Goal: Task Accomplishment & Management: Manage account settings

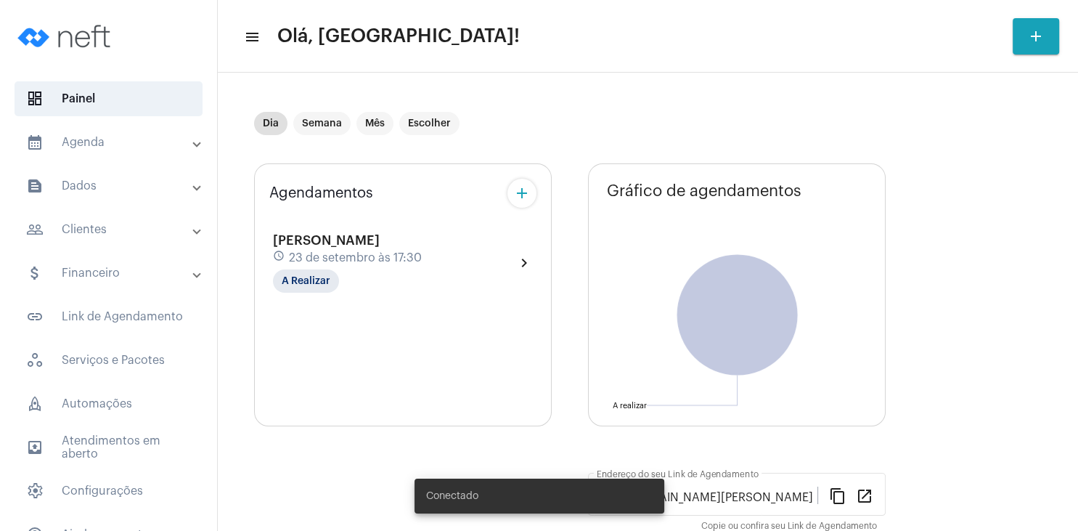
click at [106, 237] on mat-panel-title "people_outline Clientes" at bounding box center [110, 229] width 168 height 17
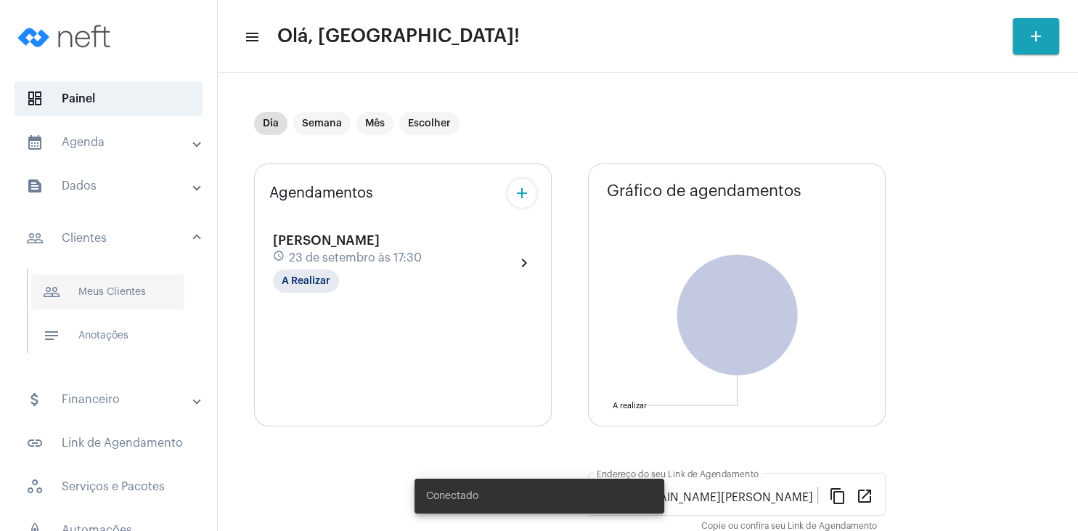
click at [101, 290] on span "people_outline Meus Clientes" at bounding box center [107, 291] width 153 height 35
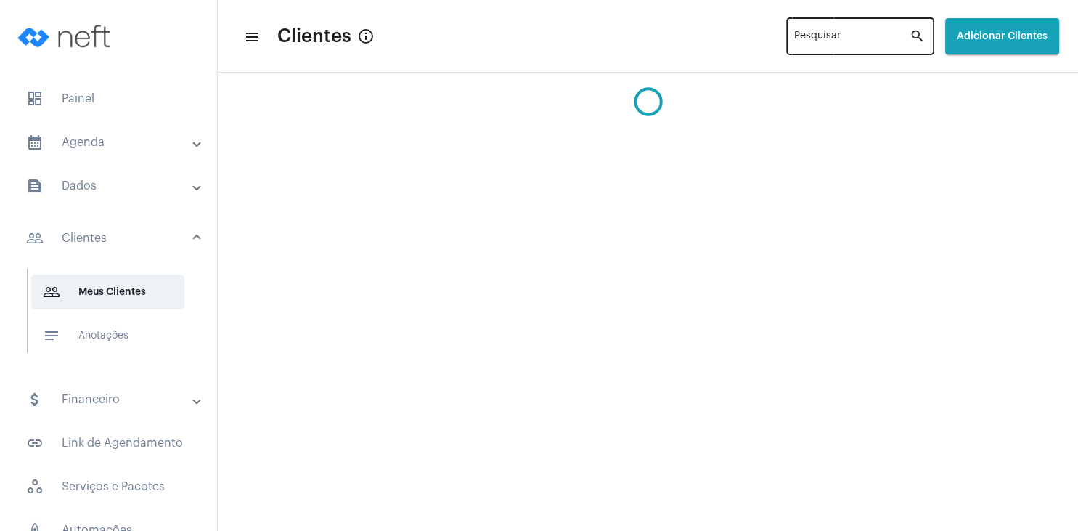
click at [794, 43] on input "Pesquisar" at bounding box center [851, 39] width 115 height 12
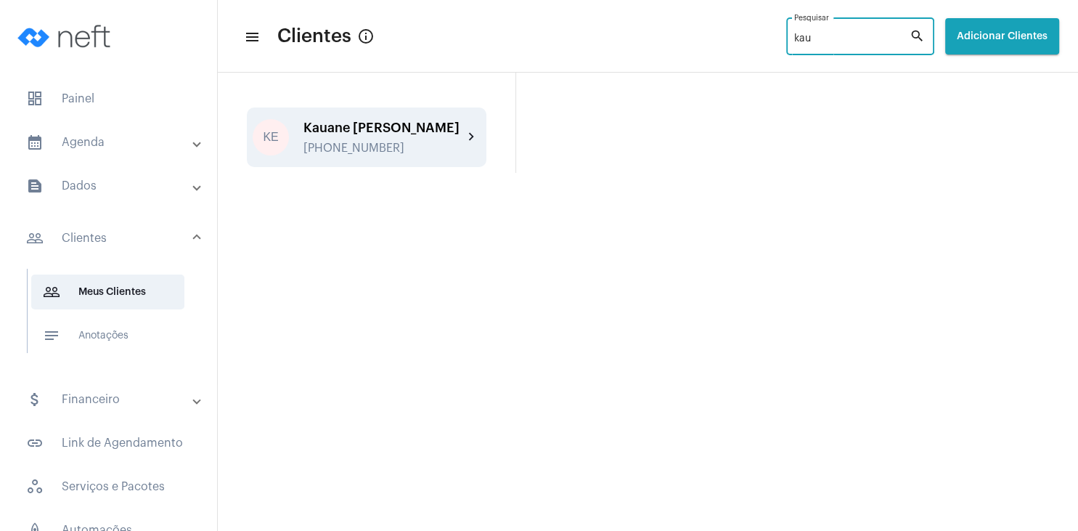
type input "kau"
click at [381, 129] on div "Kauane [PERSON_NAME]" at bounding box center [384, 128] width 160 height 15
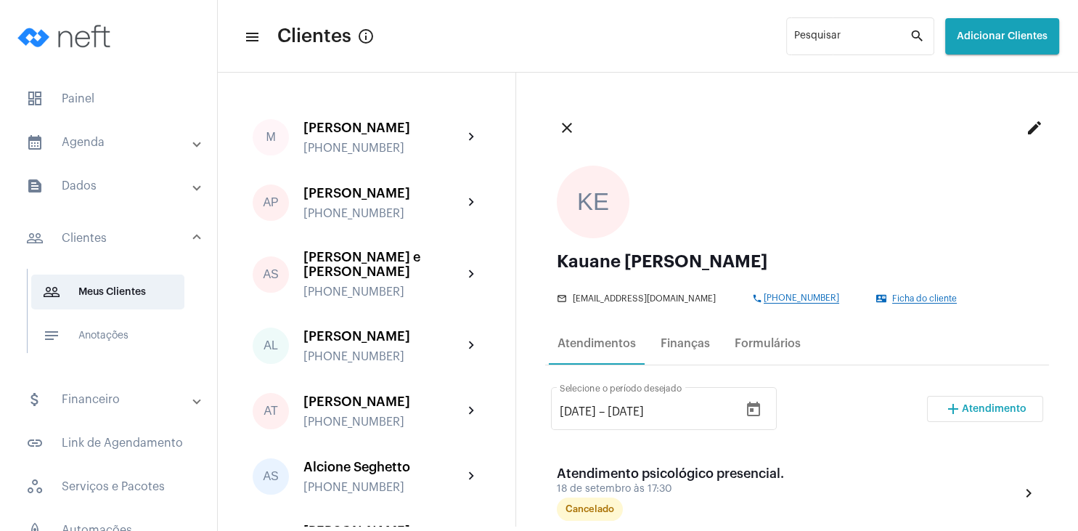
scroll to position [139, 0]
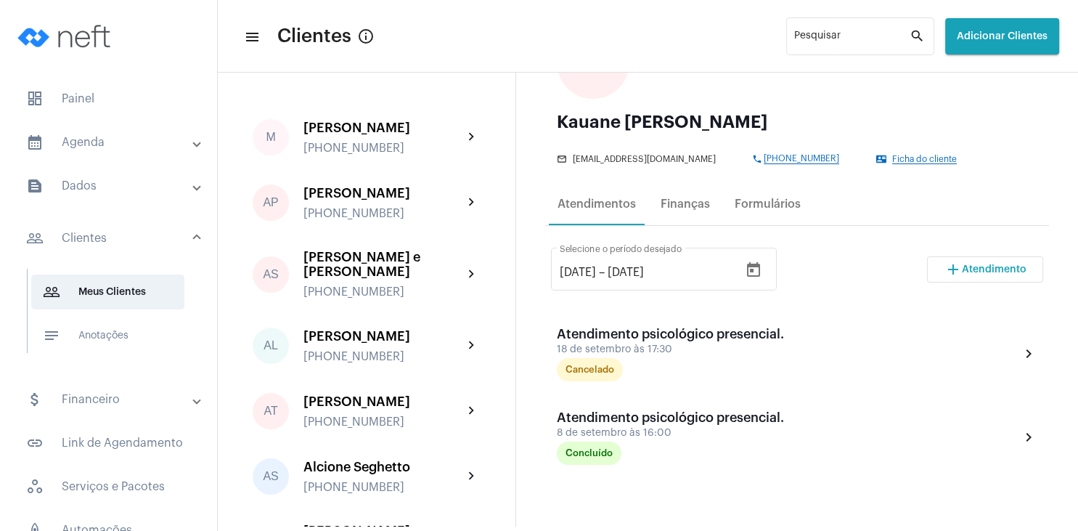
click at [993, 269] on span "Atendimento" at bounding box center [994, 269] width 65 height 10
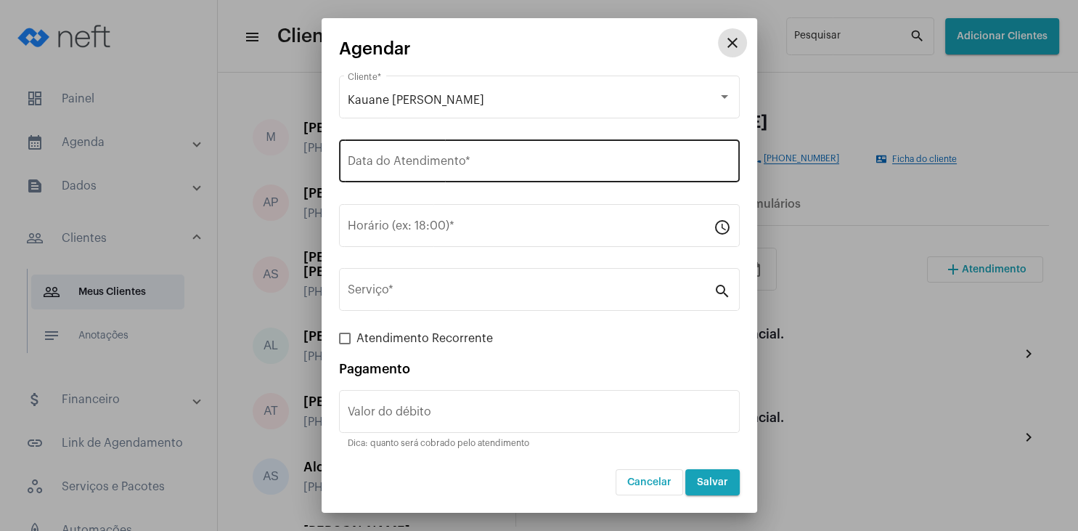
click at [444, 164] on input "Data do Atendimento *" at bounding box center [539, 164] width 383 height 13
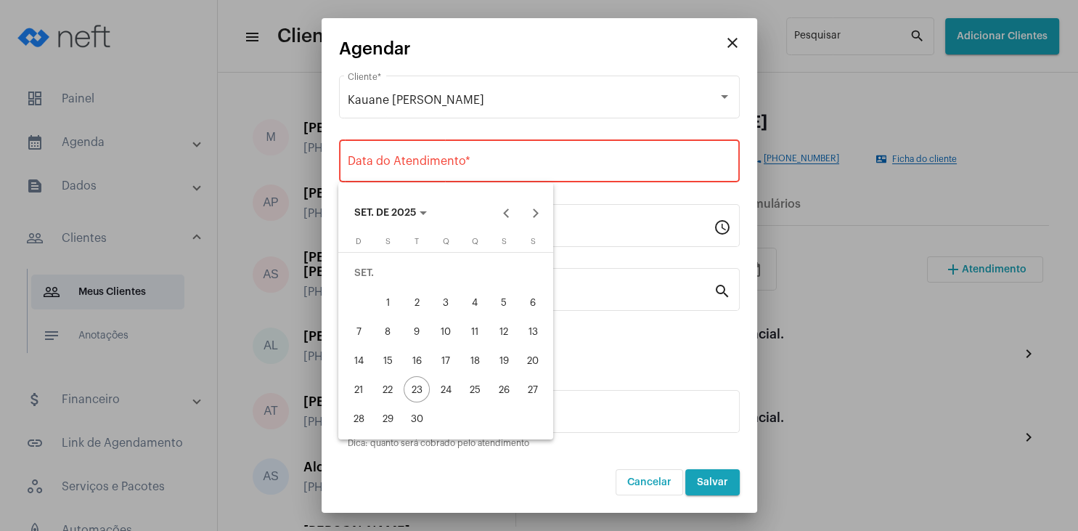
click at [379, 417] on div "29" at bounding box center [388, 418] width 26 height 26
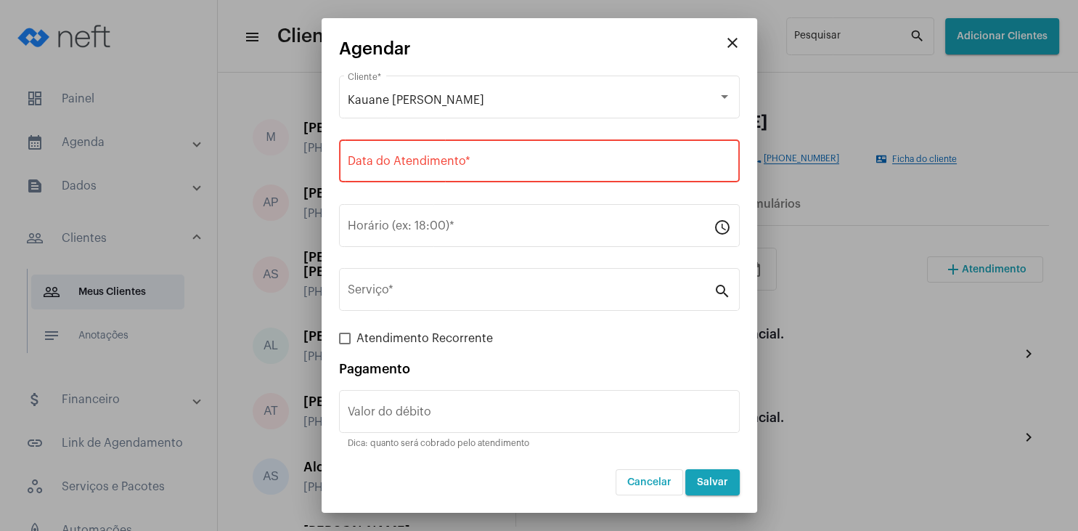
type input "[DATE]"
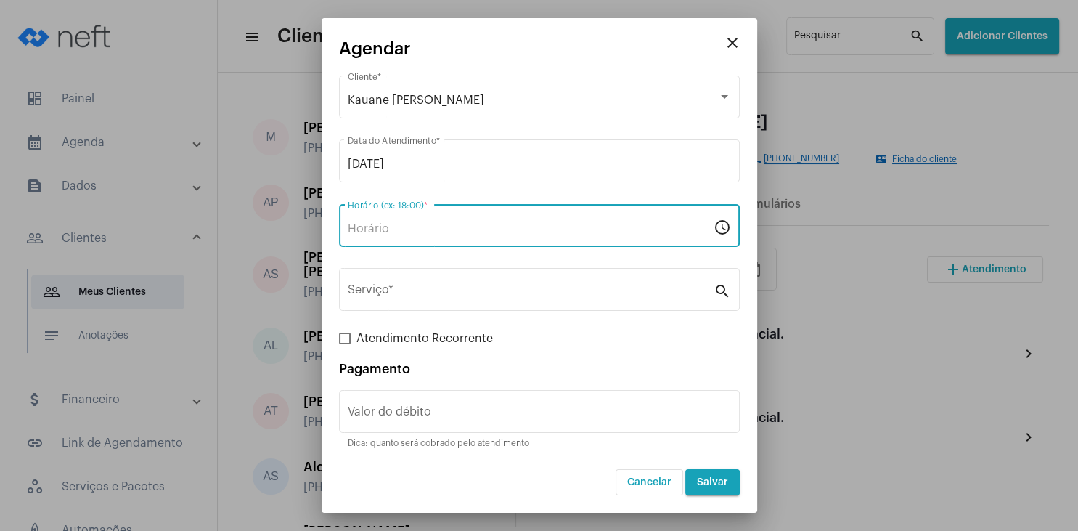
click at [399, 229] on input "Horário (ex: 18:00) *" at bounding box center [531, 228] width 366 height 13
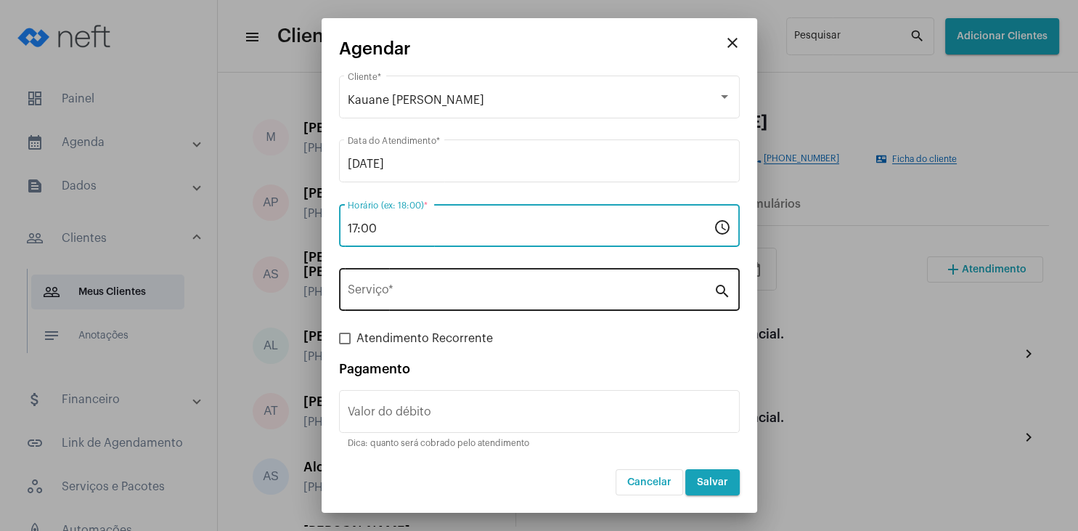
type input "17:00"
click at [399, 288] on input "Serviço *" at bounding box center [531, 292] width 366 height 13
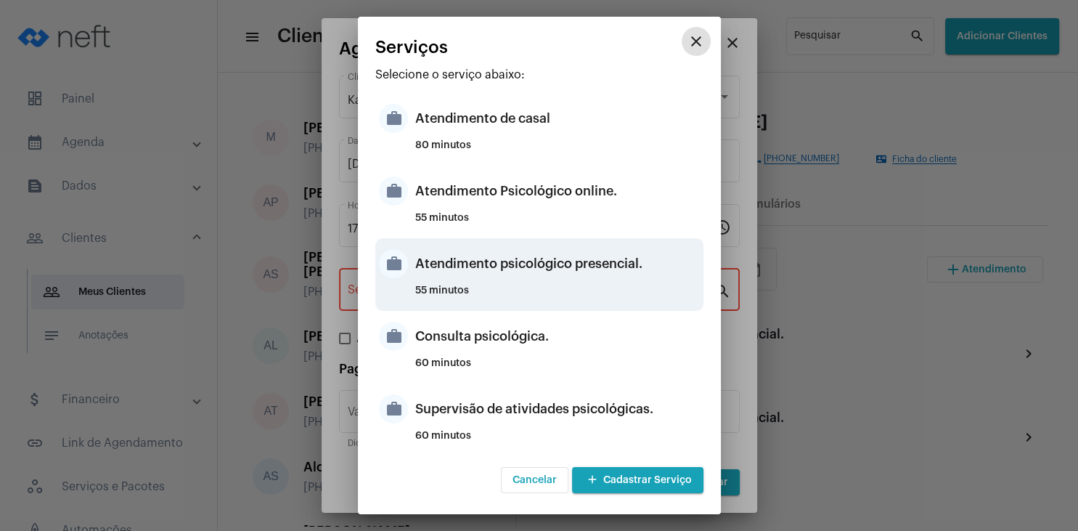
click at [622, 277] on div "Atendimento psicológico presencial." at bounding box center [557, 264] width 285 height 44
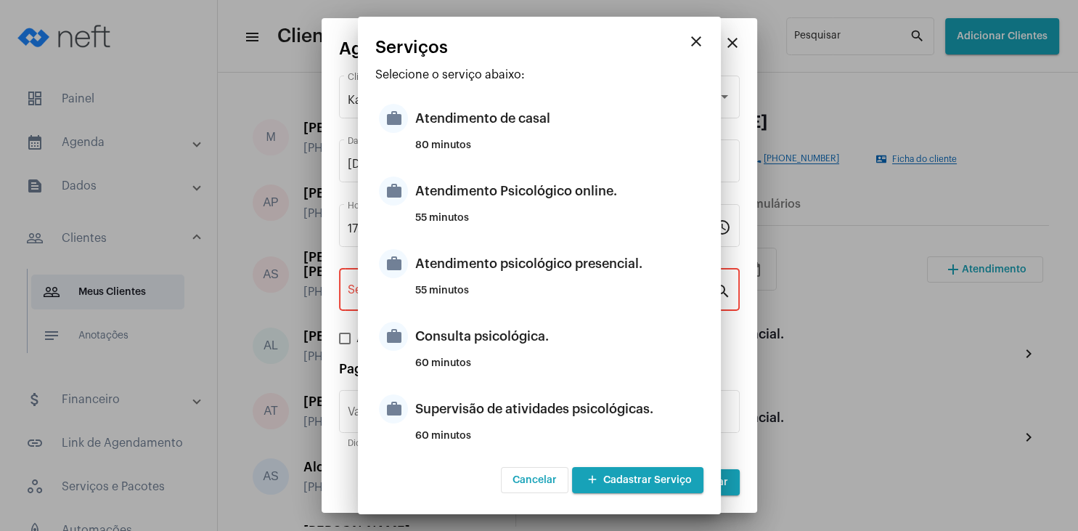
type input "Atendimento psicológico presencial."
type input "R$ 230"
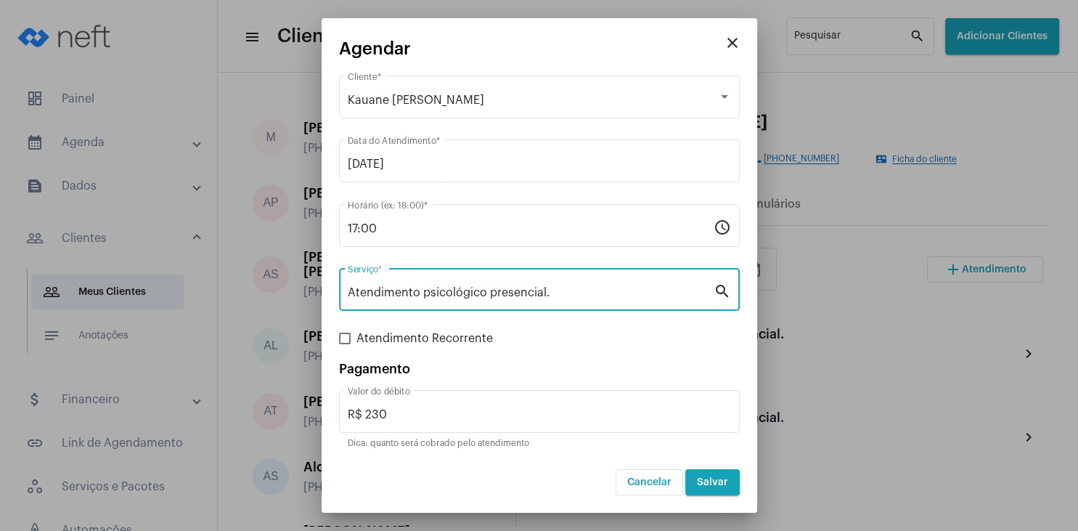
click at [712, 481] on span "Salvar" at bounding box center [712, 482] width 31 height 10
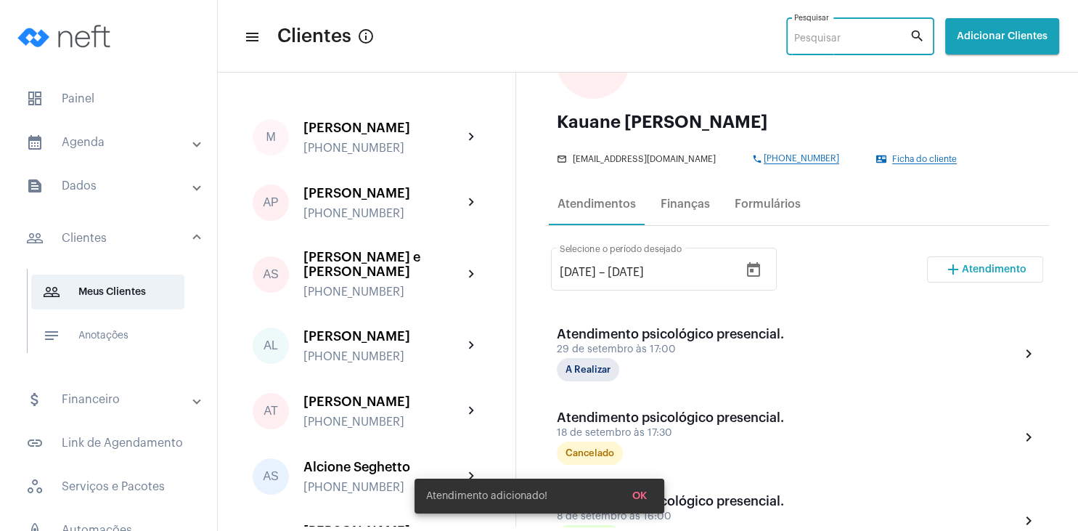
click at [794, 37] on input "Pesquisar" at bounding box center [851, 39] width 115 height 12
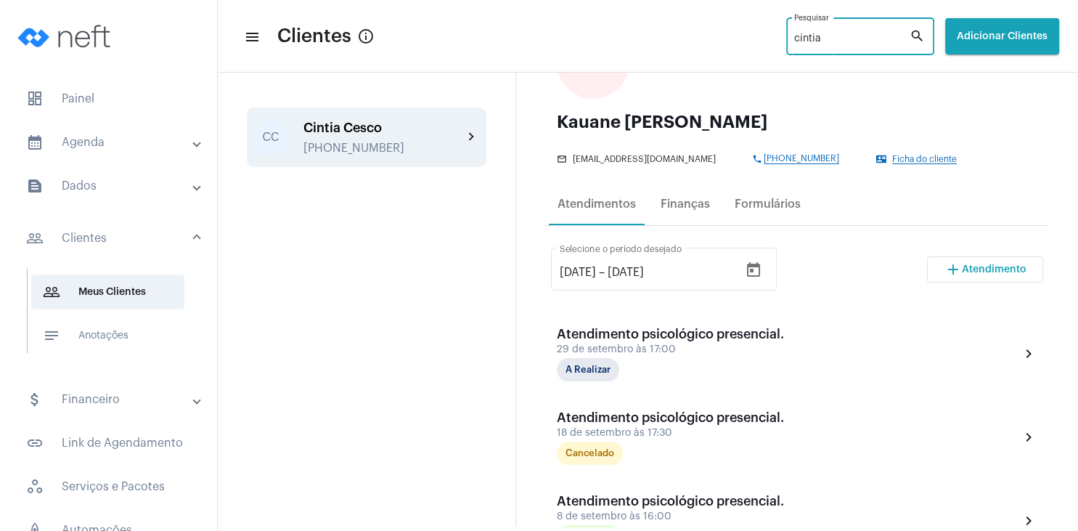
type input "cintia"
click at [335, 142] on div "[PHONE_NUMBER]" at bounding box center [384, 148] width 160 height 13
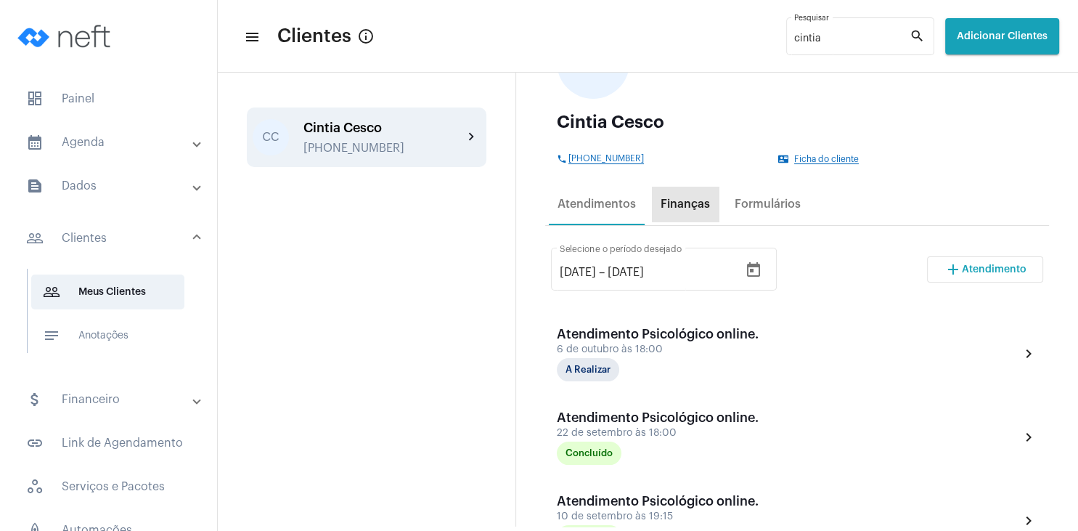
click at [693, 211] on div "Finanças" at bounding box center [685, 204] width 49 height 13
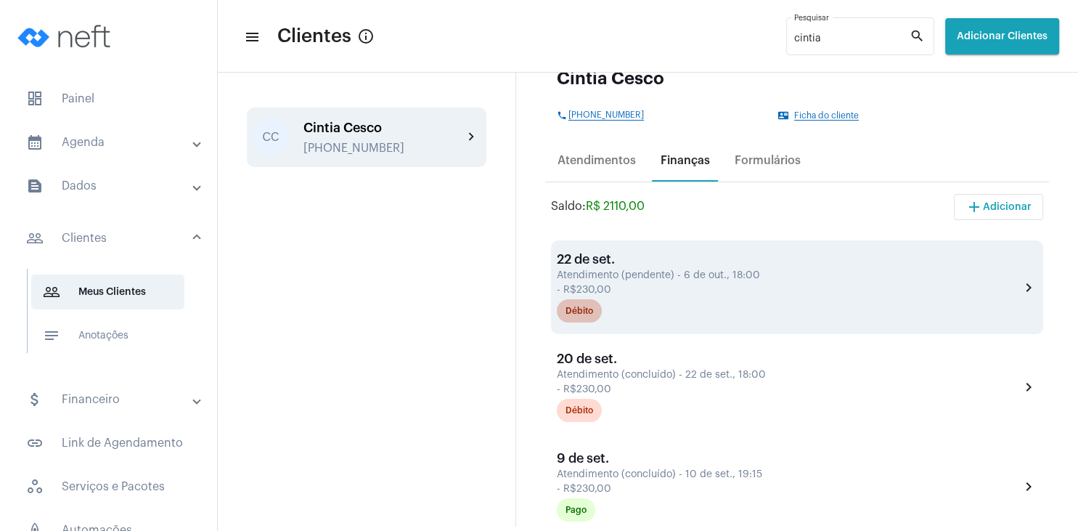
scroll to position [209, 0]
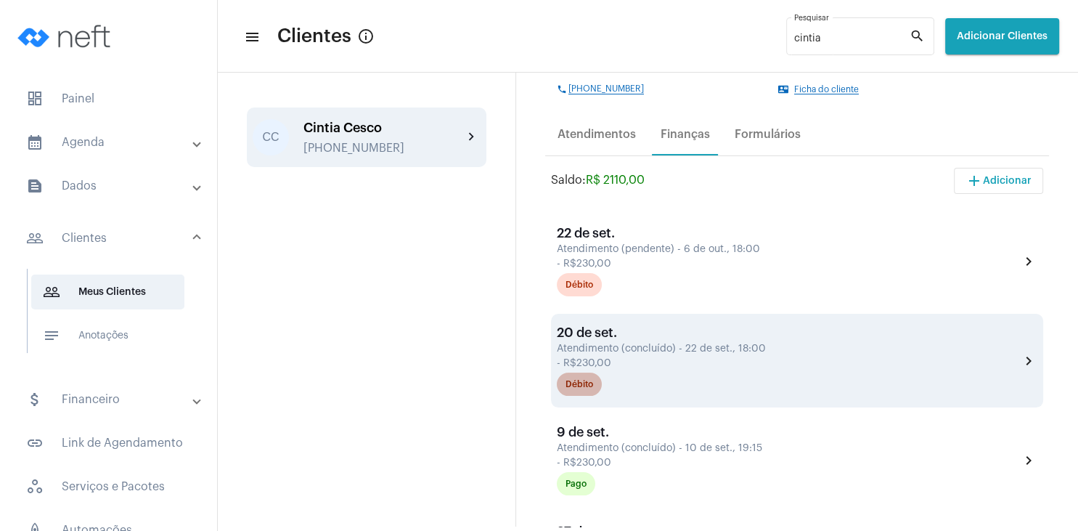
click at [585, 383] on div "Débito" at bounding box center [580, 384] width 28 height 9
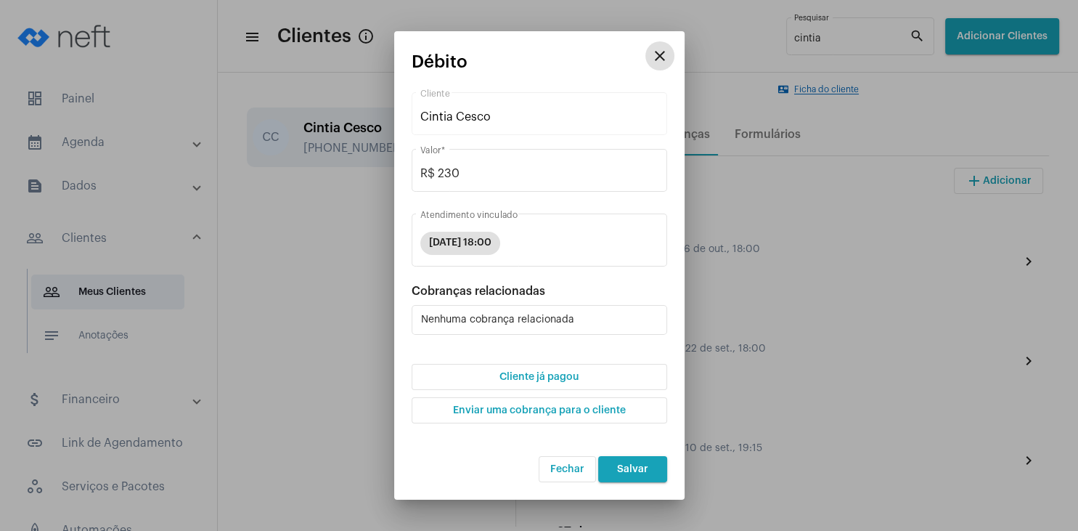
click at [532, 381] on span "Cliente já pagou" at bounding box center [539, 377] width 79 height 10
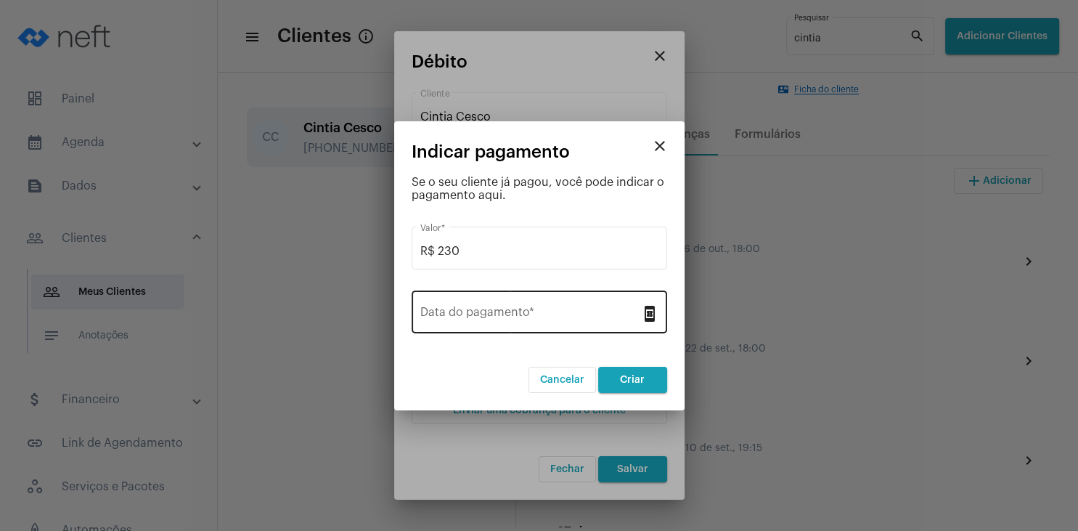
click at [497, 306] on div "Data do pagamento *" at bounding box center [530, 311] width 221 height 46
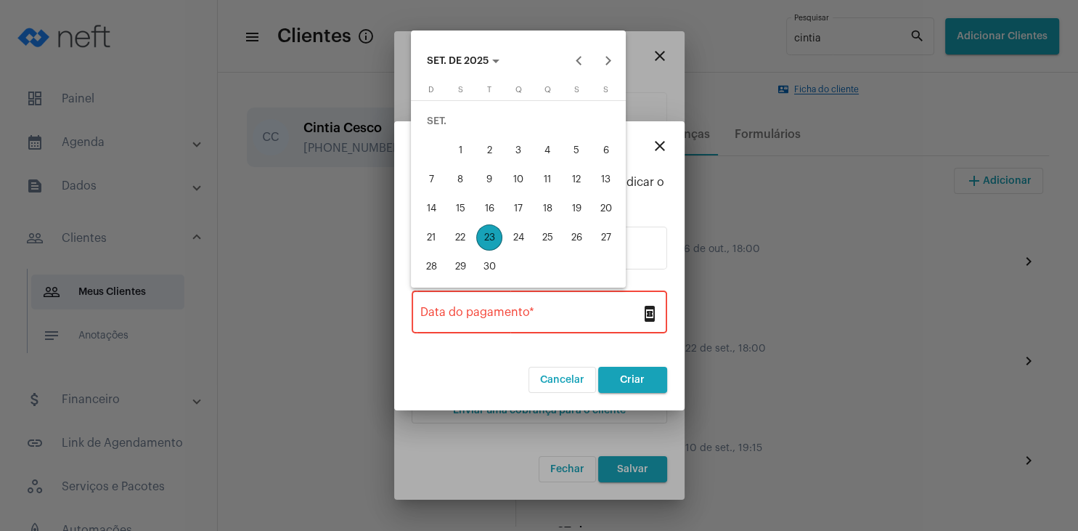
click at [492, 233] on div "23" at bounding box center [489, 237] width 26 height 26
type input "[DATE]"
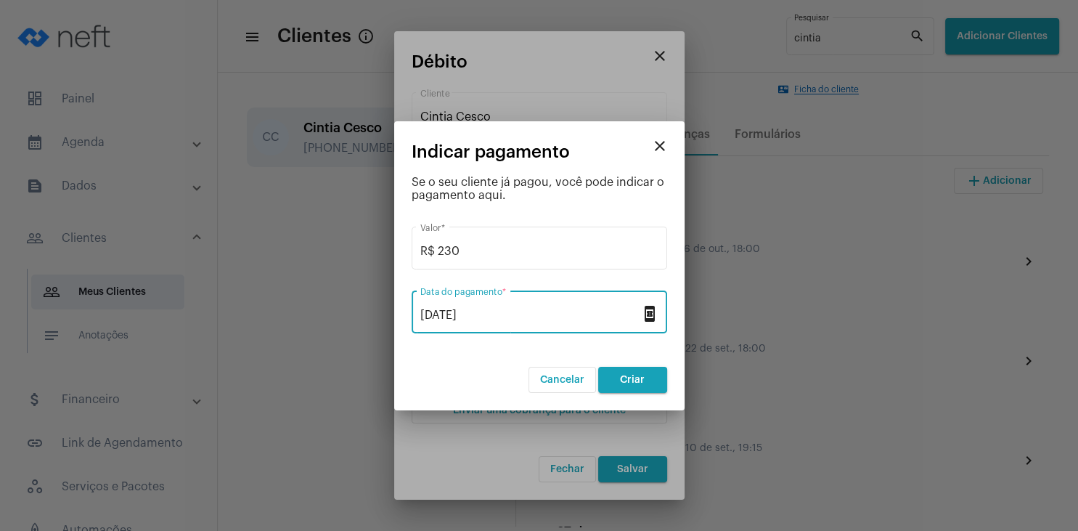
click at [640, 380] on span "Criar" at bounding box center [632, 380] width 25 height 10
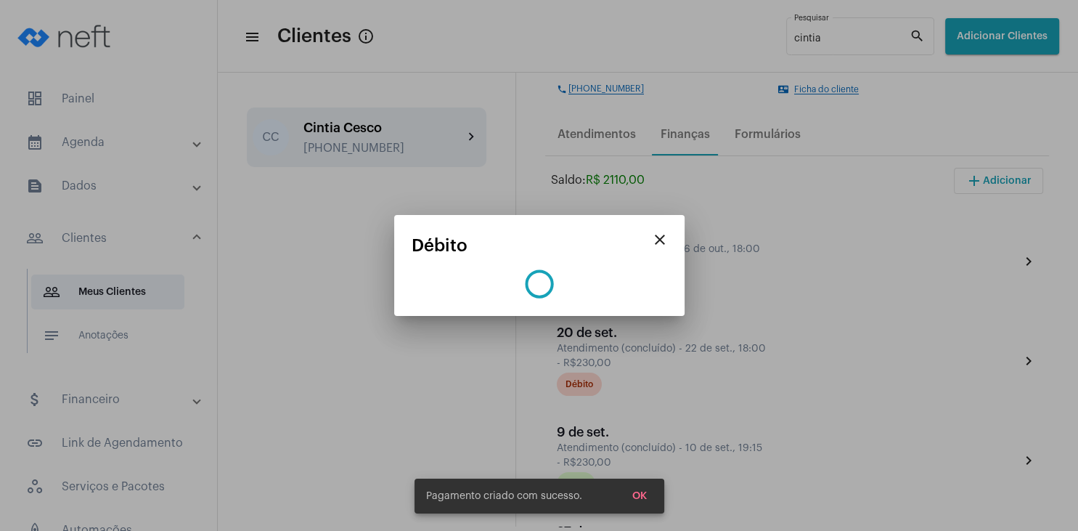
click at [647, 495] on button "OK" at bounding box center [640, 496] width 38 height 26
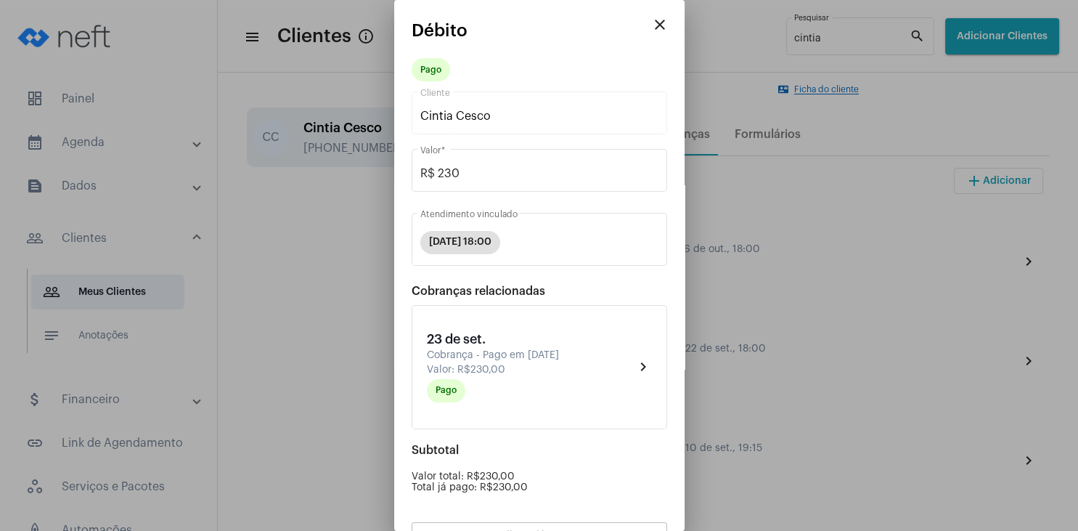
scroll to position [127, 0]
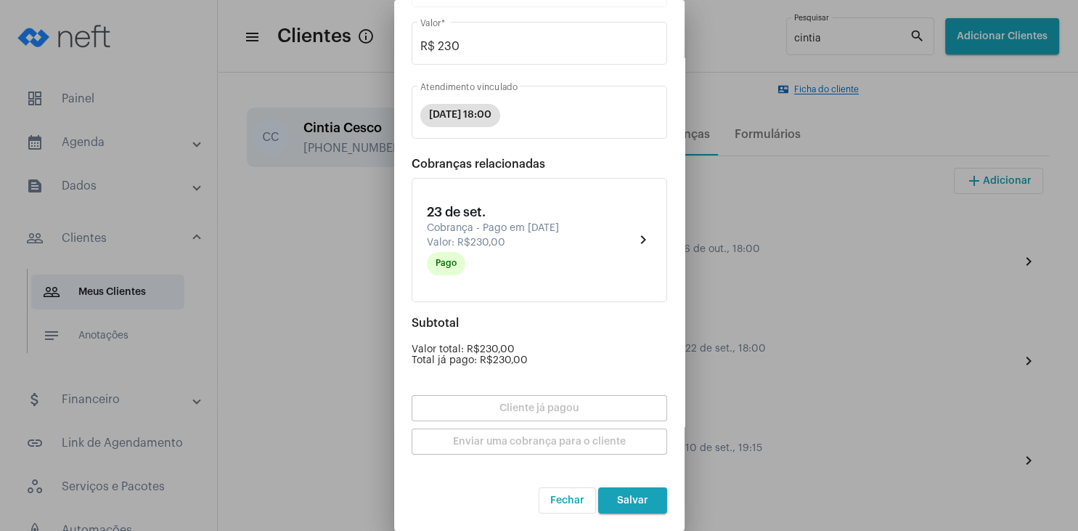
click at [646, 499] on span "Salvar" at bounding box center [632, 500] width 31 height 10
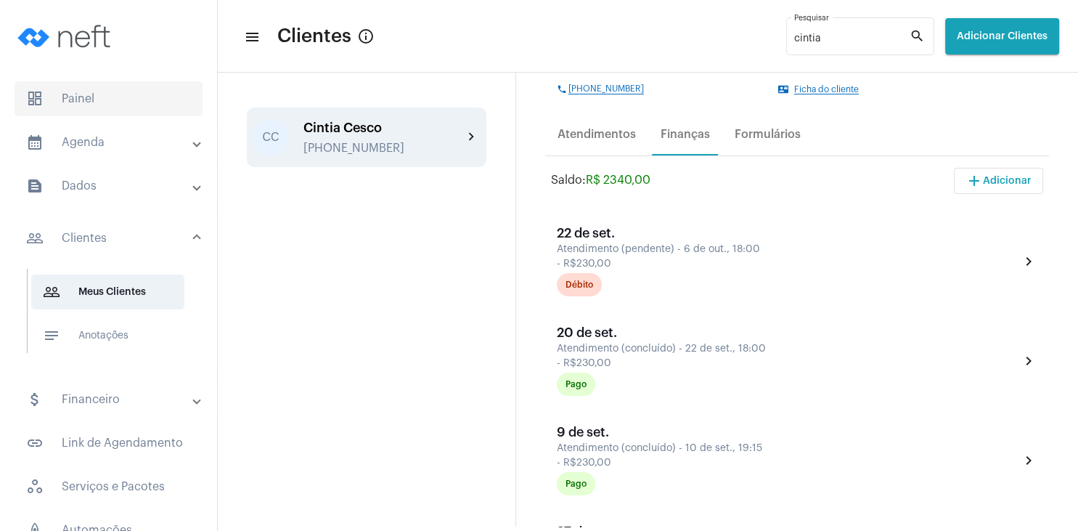
click at [83, 95] on span "dashboard Painel" at bounding box center [109, 98] width 188 height 35
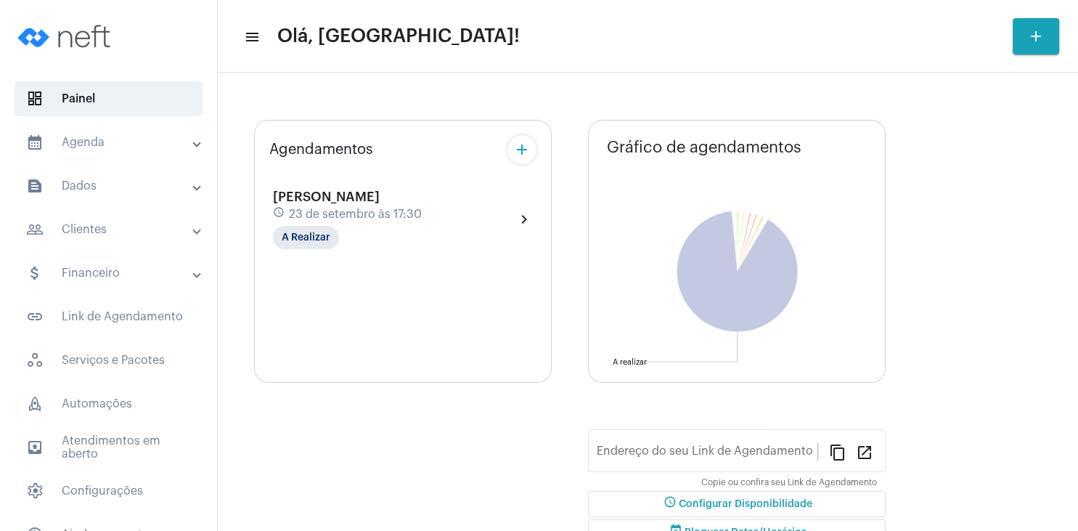
type input "[URL][DOMAIN_NAME][PERSON_NAME]"
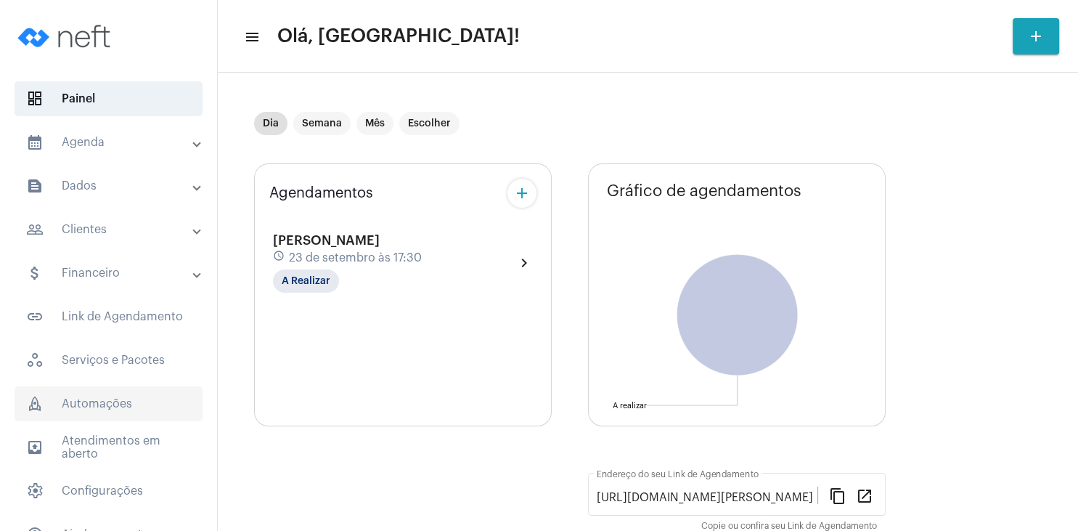
click at [105, 408] on span "rocket_outlined Automações" at bounding box center [109, 403] width 188 height 35
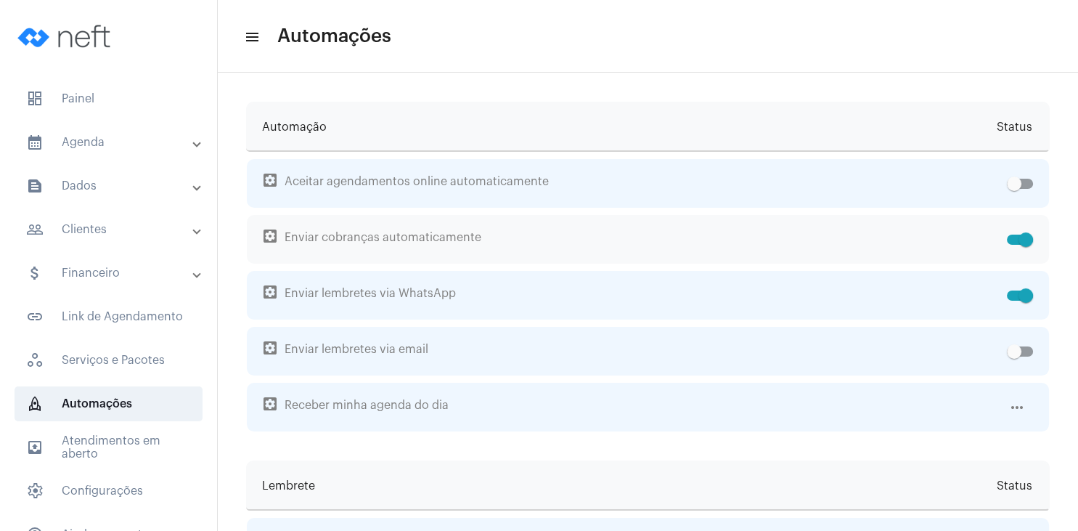
click at [1013, 240] on span at bounding box center [1020, 240] width 26 height 10
click at [1014, 245] on input "checkbox" at bounding box center [1014, 245] width 1 height 1
checkbox input "false"
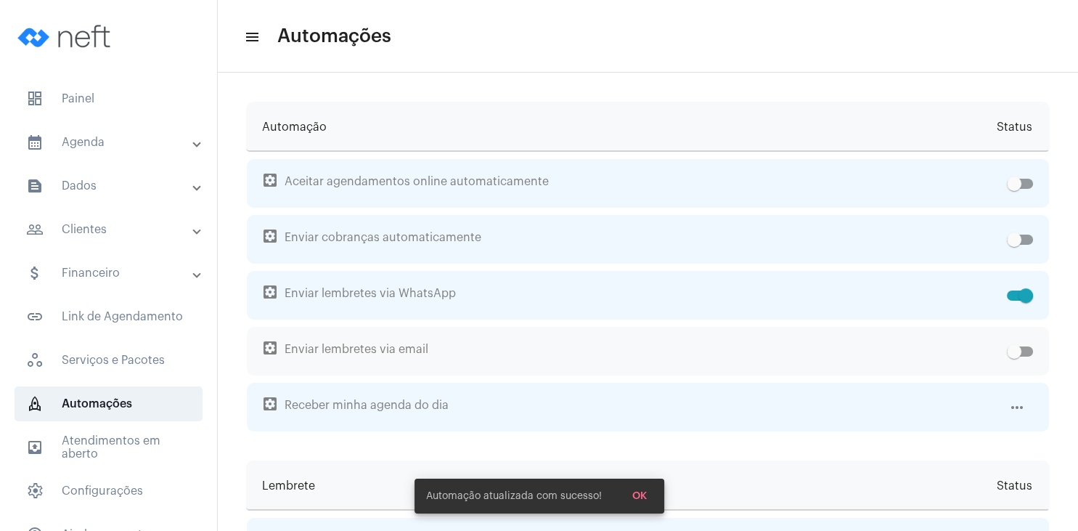
click at [1033, 351] on span at bounding box center [1020, 351] width 26 height 10
click at [1022, 354] on span at bounding box center [1020, 351] width 26 height 10
click at [1014, 357] on input "checkbox" at bounding box center [1014, 357] width 1 height 1
checkbox input "true"
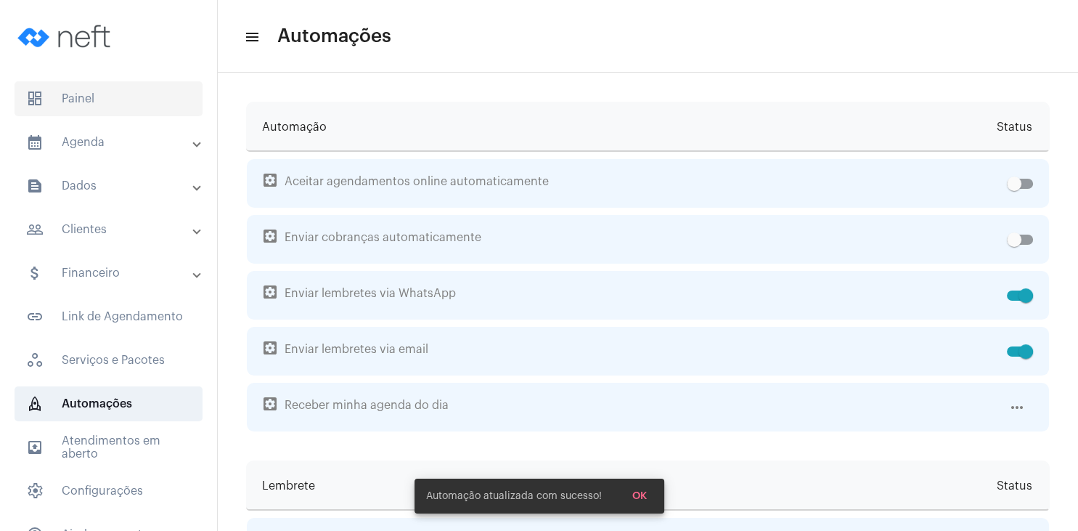
click at [62, 95] on span "dashboard Painel" at bounding box center [109, 98] width 188 height 35
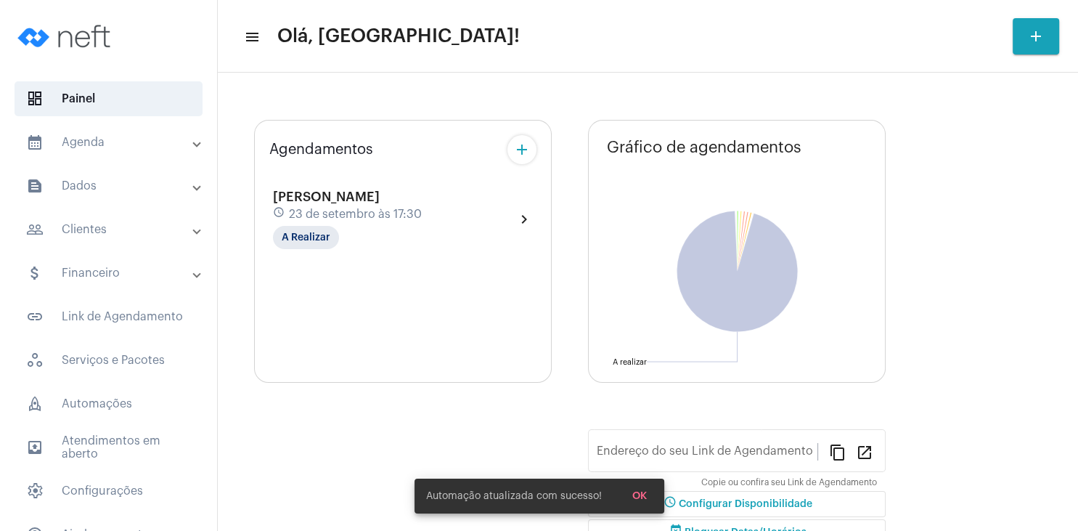
type input "[URL][DOMAIN_NAME][PERSON_NAME]"
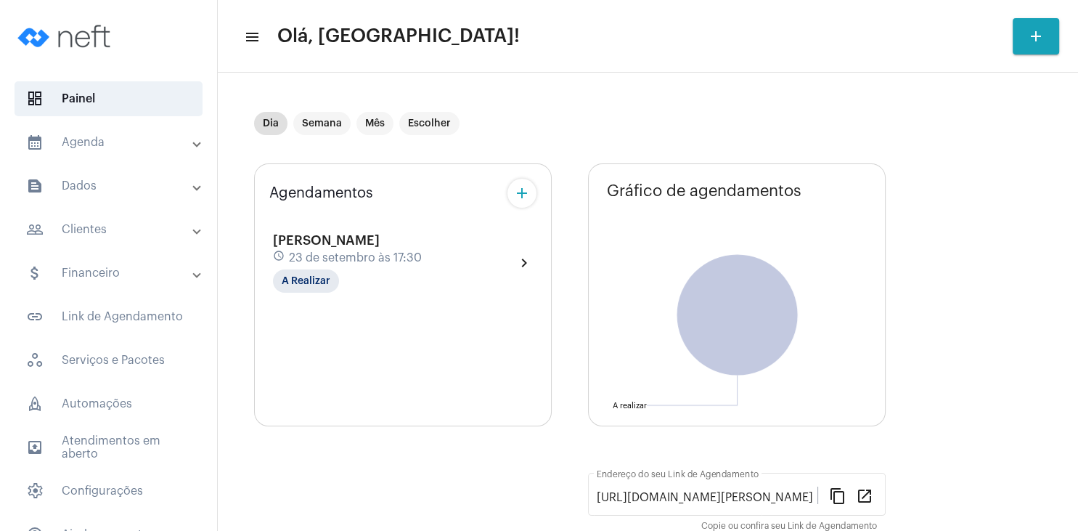
click at [111, 234] on mat-panel-title "people_outline Clientes" at bounding box center [110, 229] width 168 height 17
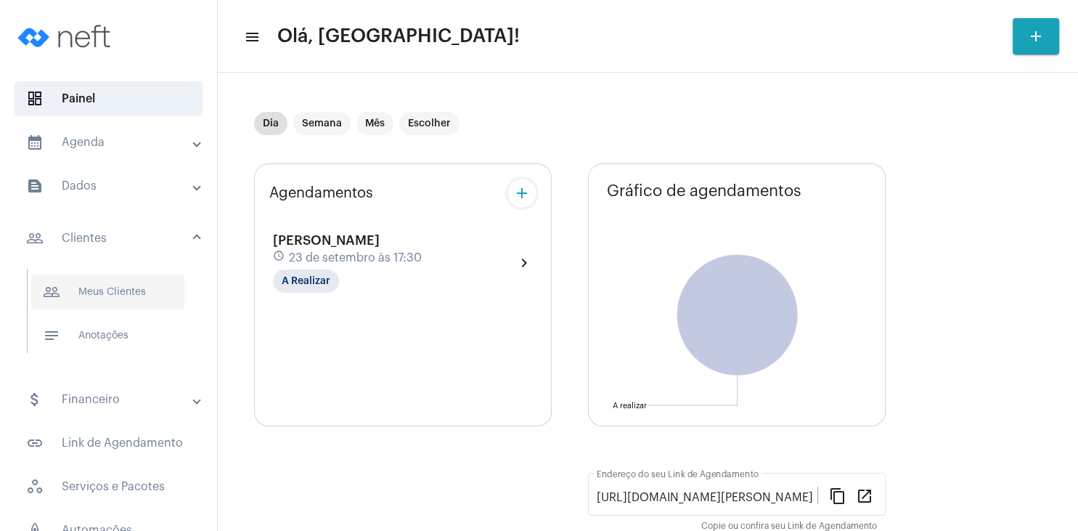
click at [105, 288] on span "people_outline Meus Clientes" at bounding box center [107, 291] width 153 height 35
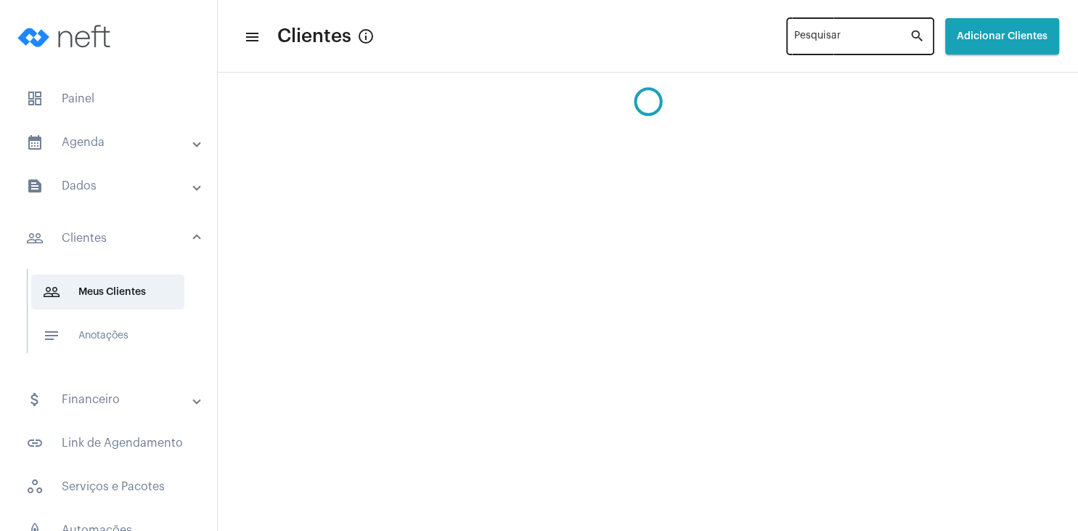
click at [815, 39] on input "Pesquisar" at bounding box center [851, 39] width 115 height 12
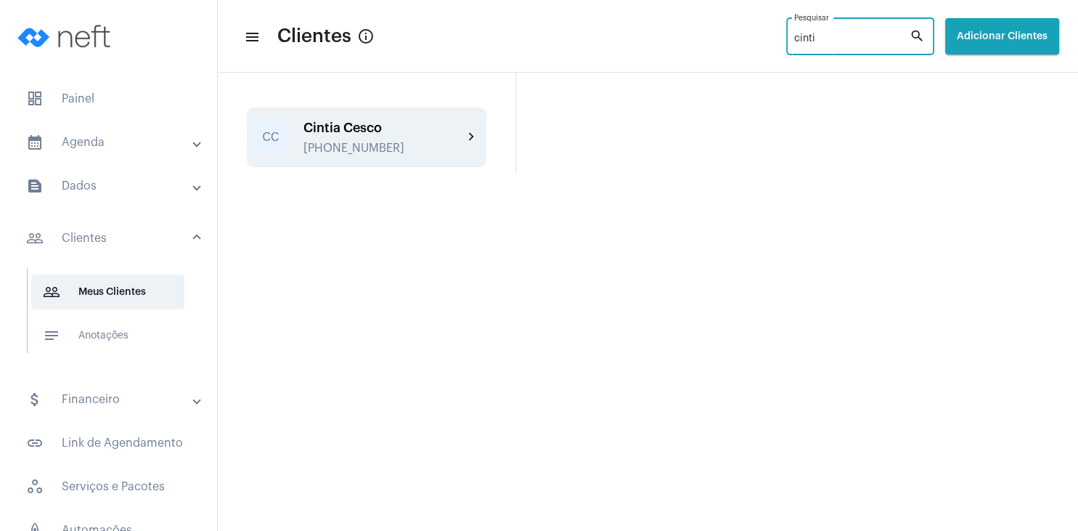
type input "cinti"
click at [361, 153] on div "[PHONE_NUMBER]" at bounding box center [384, 148] width 160 height 13
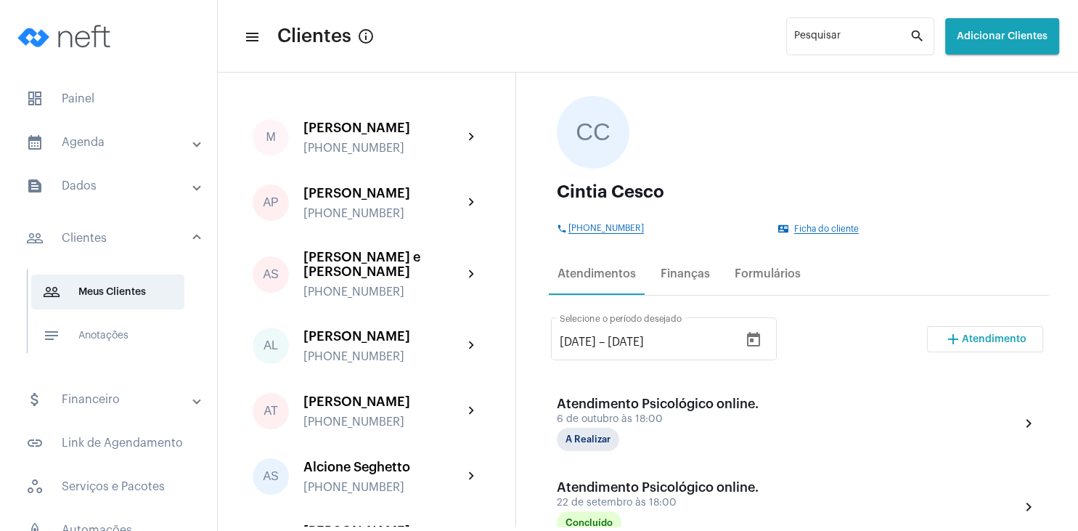
scroll to position [139, 0]
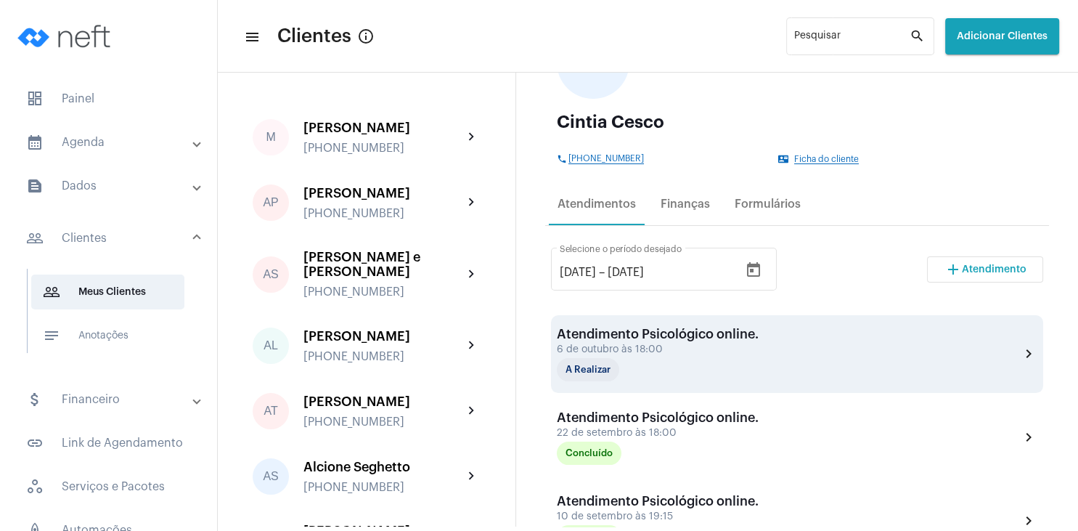
click at [663, 351] on div "6 de outubro às 18:00" at bounding box center [658, 349] width 202 height 11
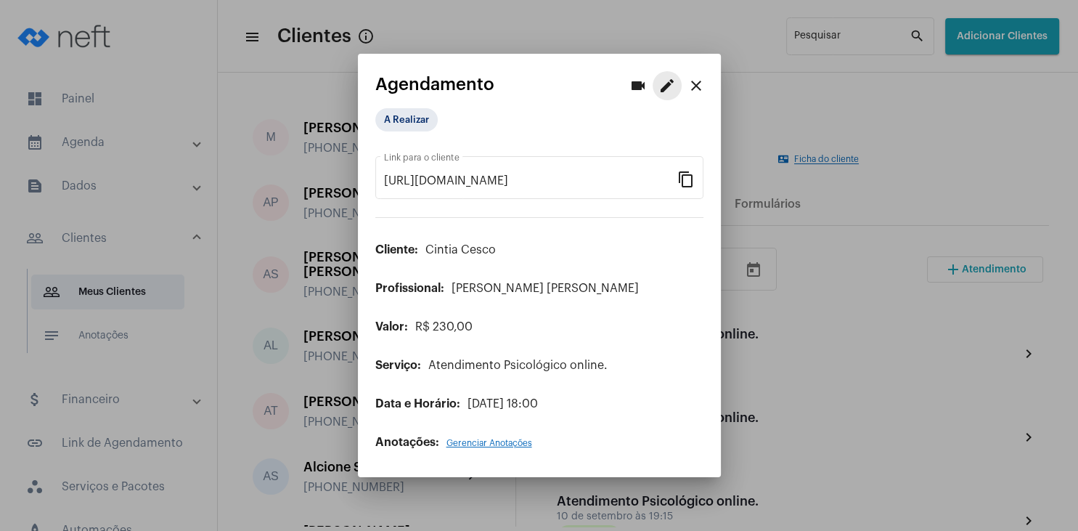
click at [659, 87] on mat-icon "edit" at bounding box center [667, 85] width 17 height 17
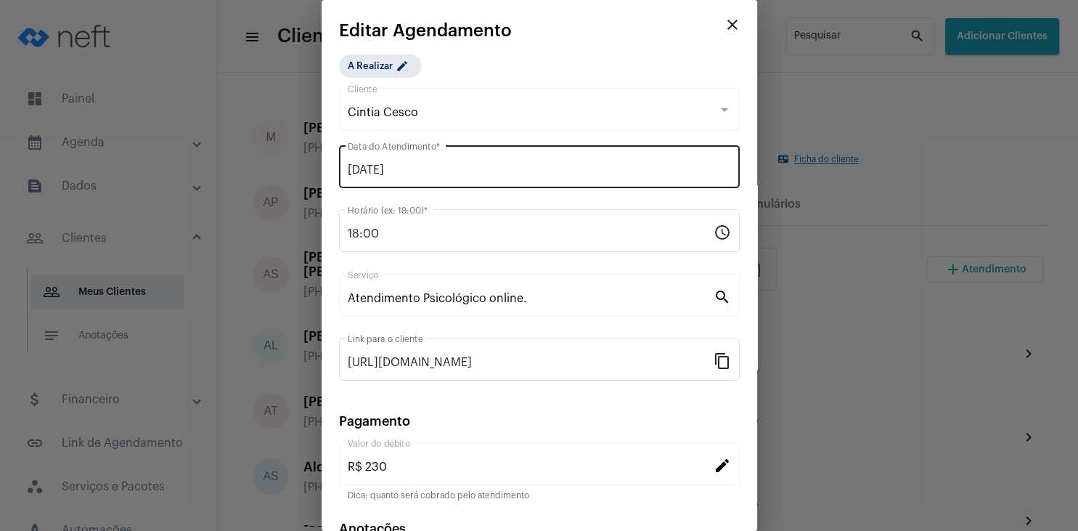
click at [395, 155] on div "[DATE] Data do Atendimento *" at bounding box center [539, 165] width 383 height 46
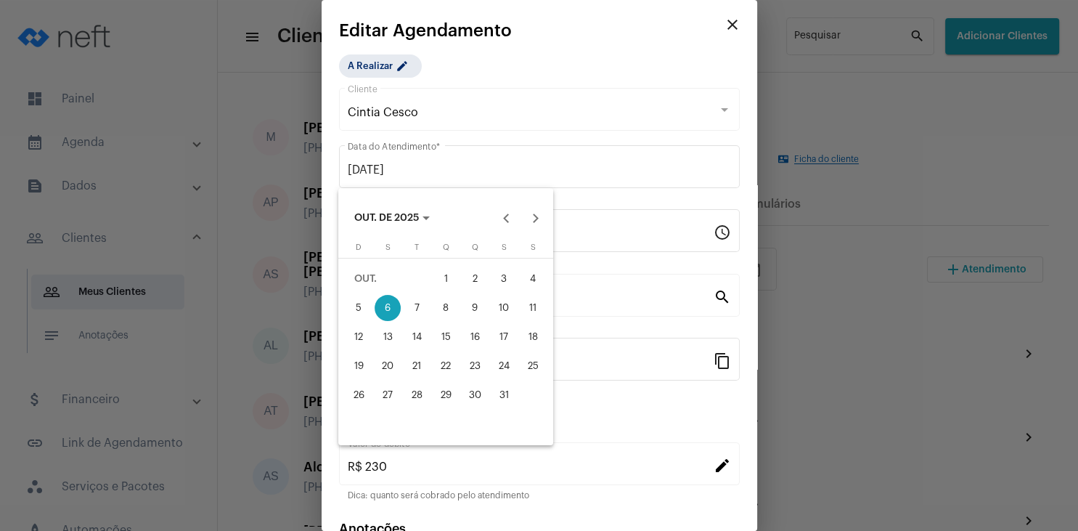
click at [388, 366] on div "20" at bounding box center [388, 366] width 26 height 26
type input "[DATE]"
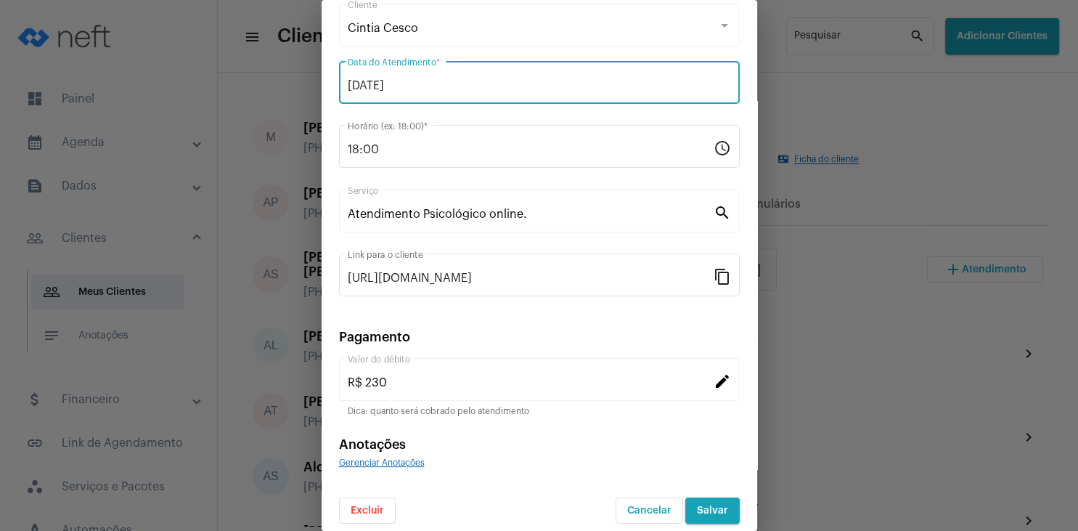
scroll to position [94, 0]
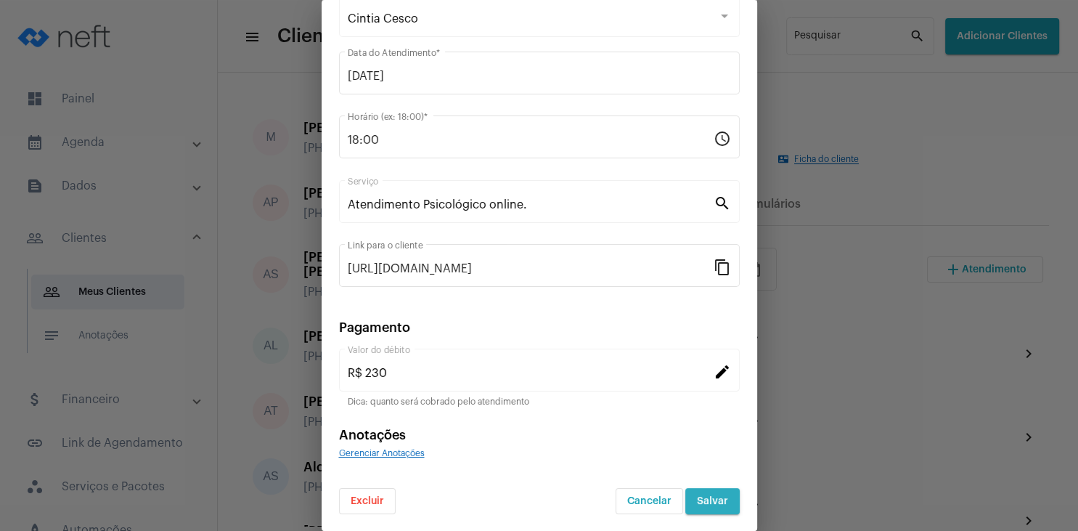
click at [707, 510] on button "Salvar" at bounding box center [712, 501] width 54 height 26
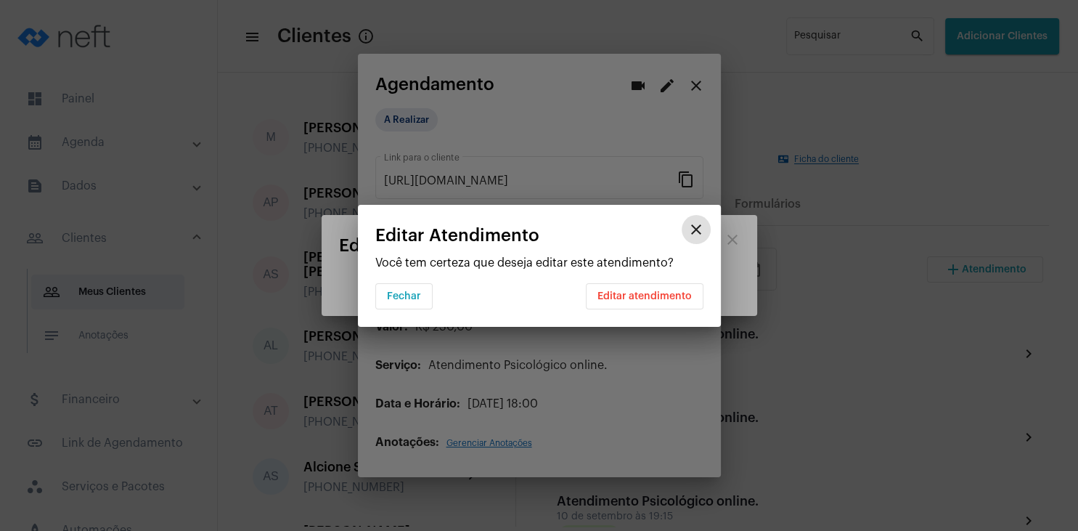
click at [650, 293] on span "Editar atendimento" at bounding box center [645, 296] width 94 height 10
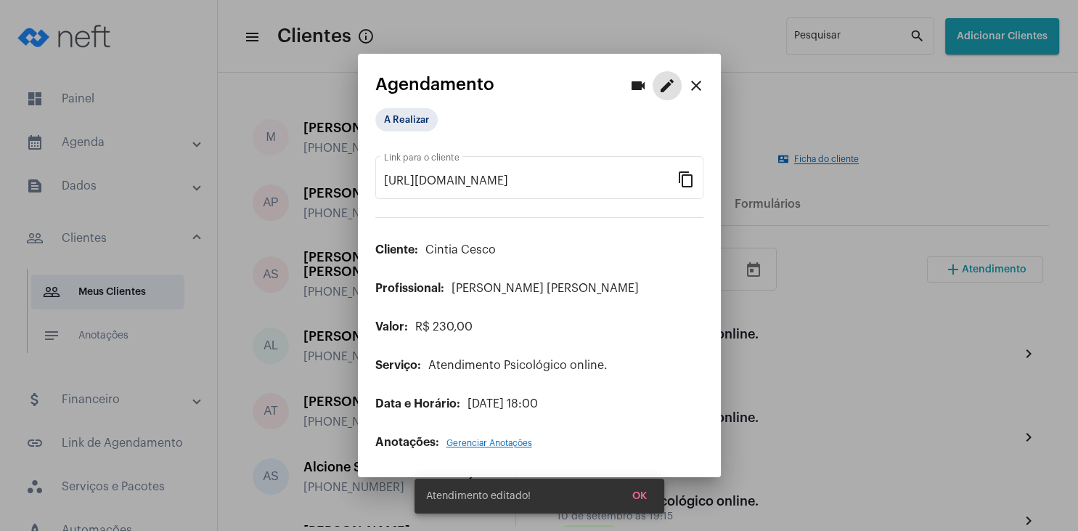
click at [633, 495] on span "OK" at bounding box center [639, 496] width 15 height 10
click at [697, 79] on mat-icon "close" at bounding box center [696, 85] width 17 height 17
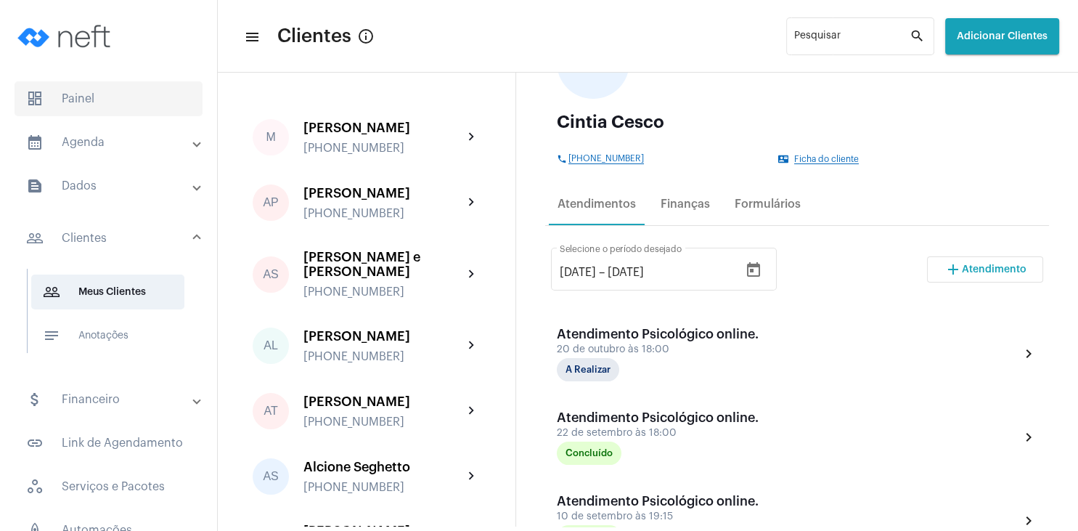
click at [97, 93] on span "dashboard Painel" at bounding box center [109, 98] width 188 height 35
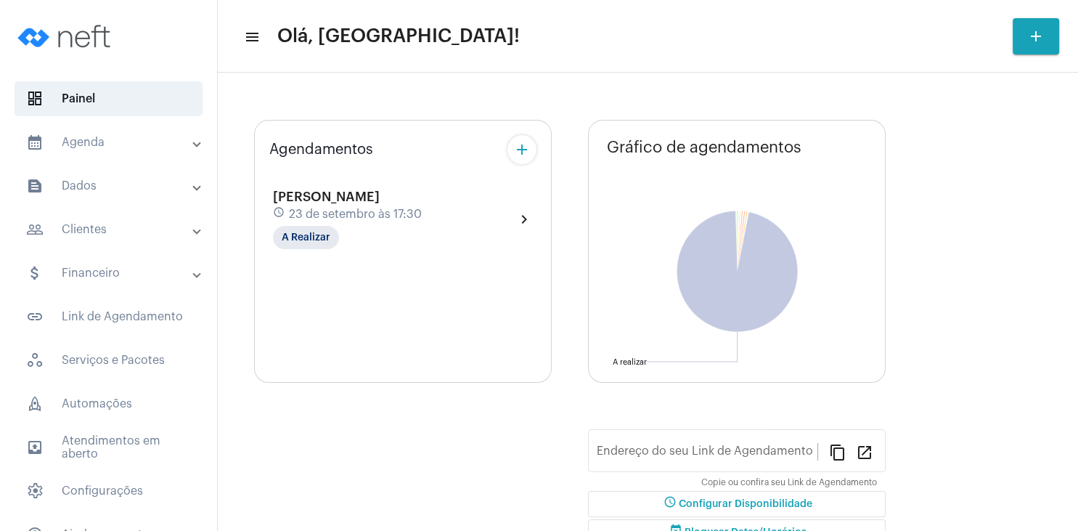
type input "[URL][DOMAIN_NAME][PERSON_NAME]"
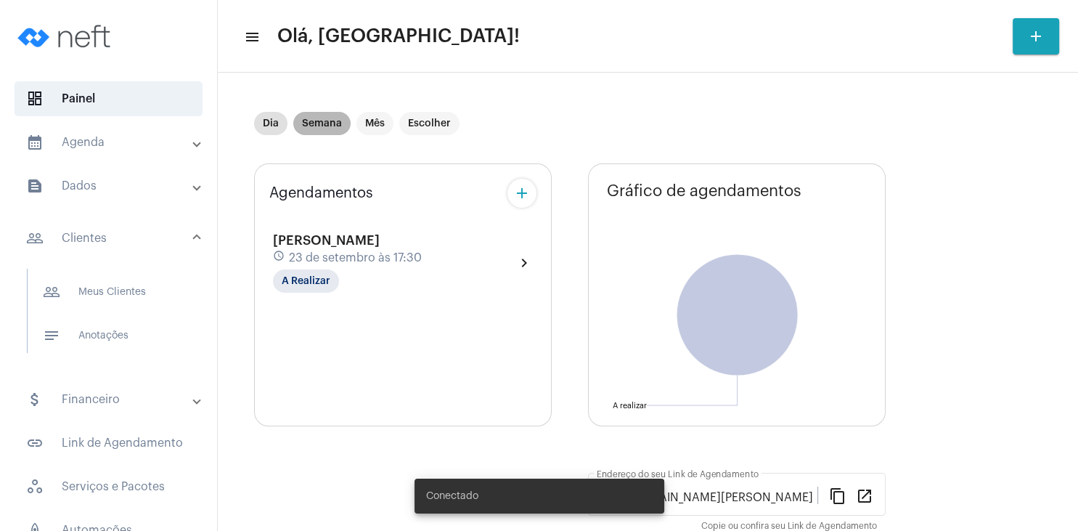
click at [335, 124] on mat-chip "Semana" at bounding box center [321, 123] width 57 height 23
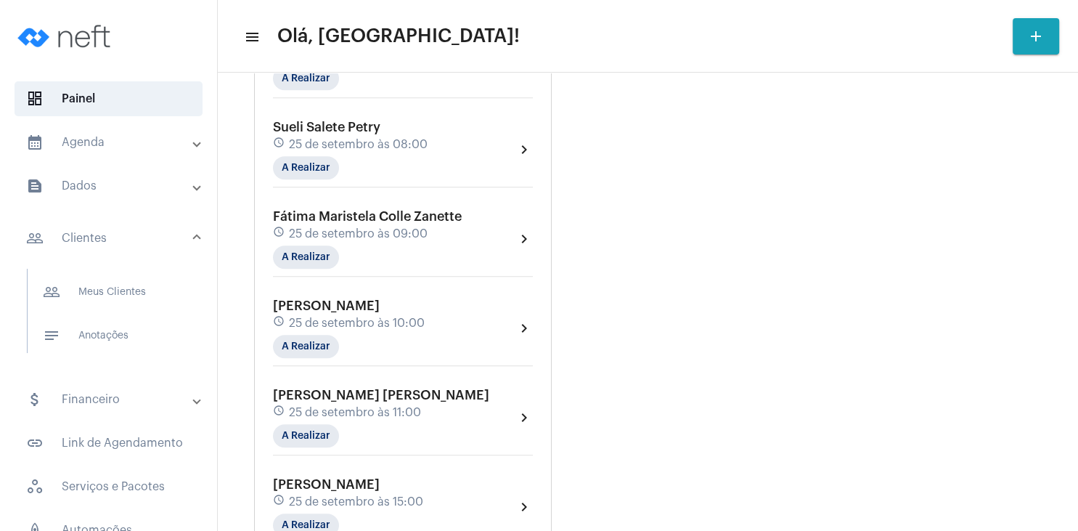
scroll to position [837, 0]
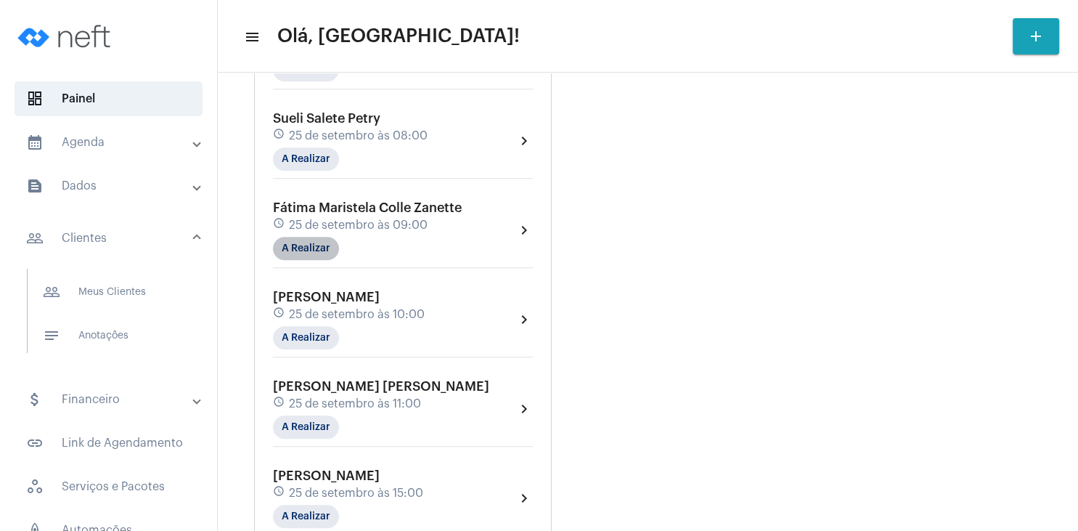
click at [316, 250] on mat-chip "A Realizar" at bounding box center [306, 248] width 66 height 23
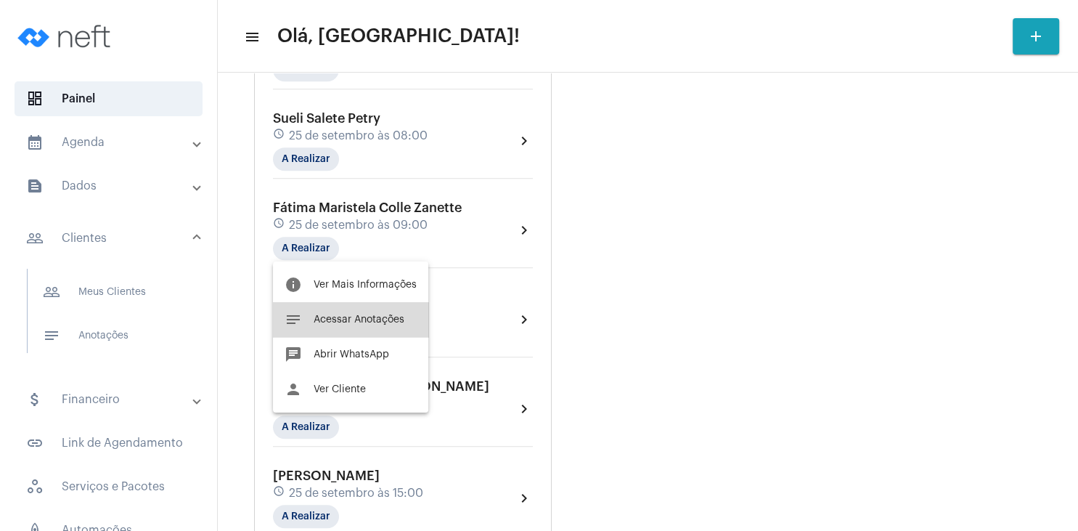
click at [359, 322] on span "Acessar Anotações" at bounding box center [359, 319] width 91 height 10
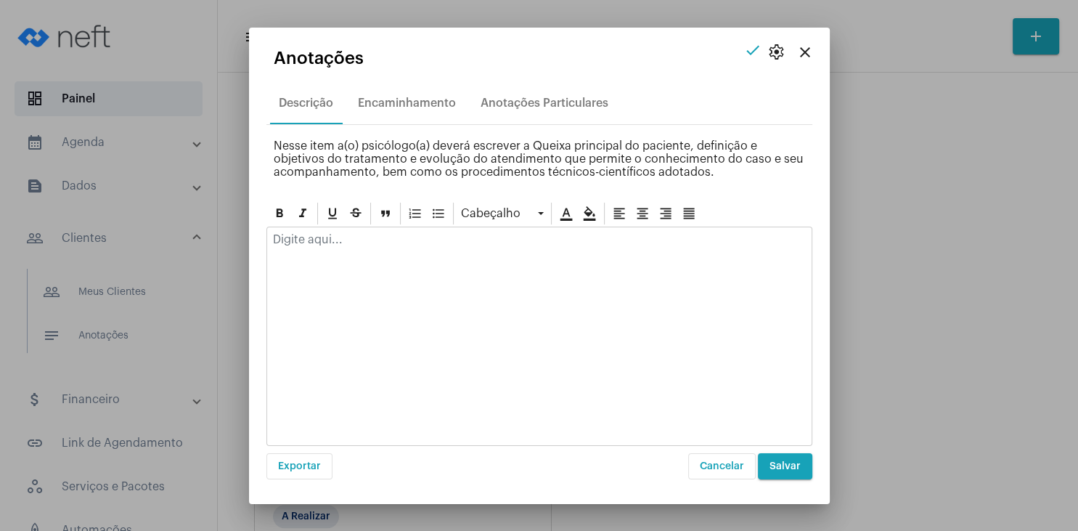
click at [367, 240] on p at bounding box center [539, 239] width 533 height 13
click at [781, 475] on button "Salvar" at bounding box center [785, 466] width 54 height 26
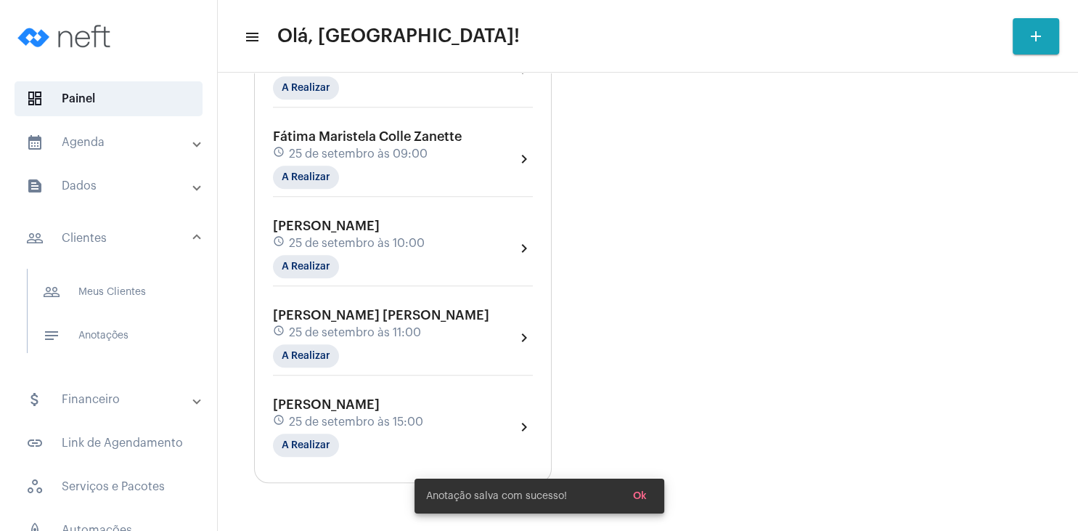
scroll to position [864, 0]
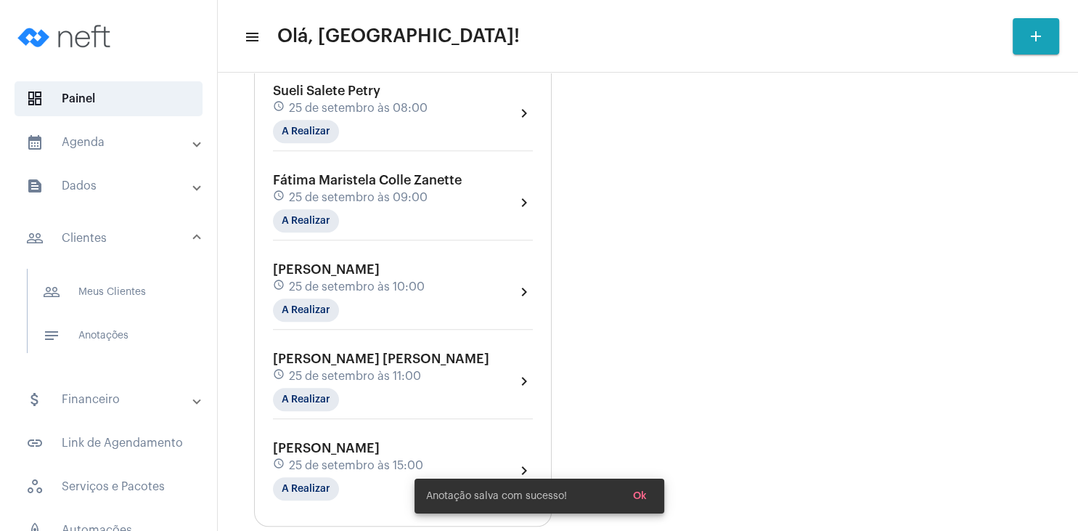
click at [337, 190] on div "Fátima Maristela Colle Zanette schedule 25 de setembro às 09:00 A Realizar" at bounding box center [367, 203] width 189 height 60
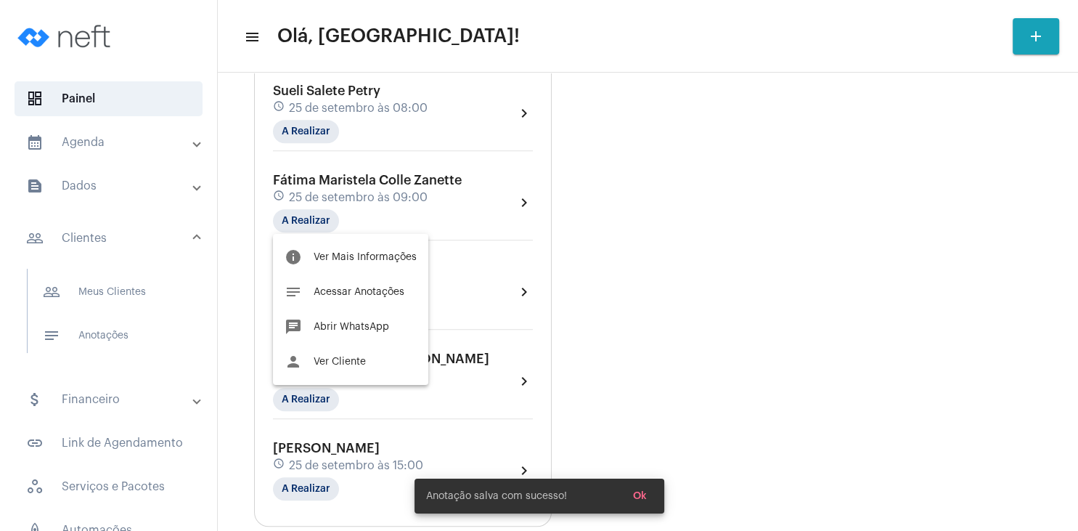
click at [318, 224] on div at bounding box center [539, 265] width 1078 height 531
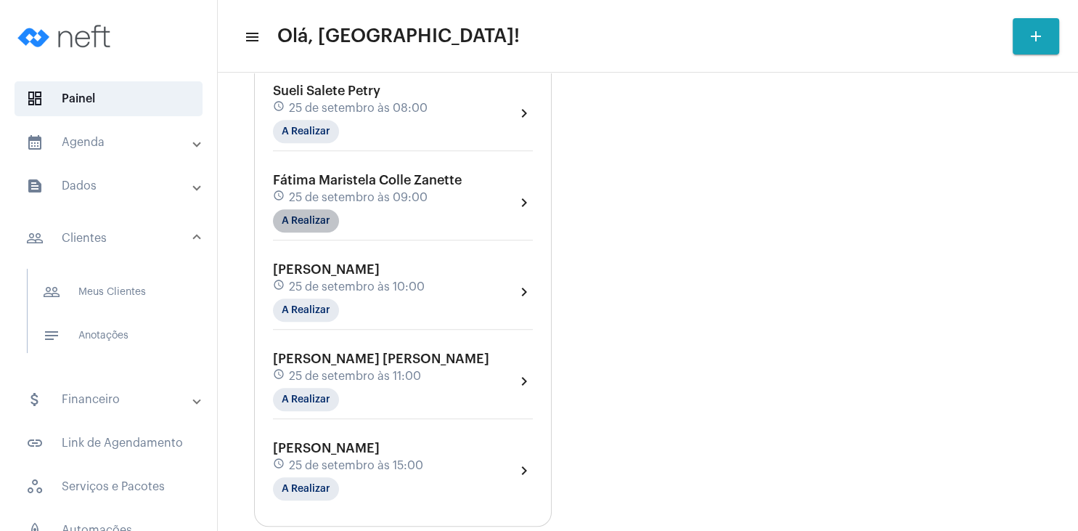
click at [318, 221] on mat-chip "A Realizar" at bounding box center [306, 220] width 66 height 23
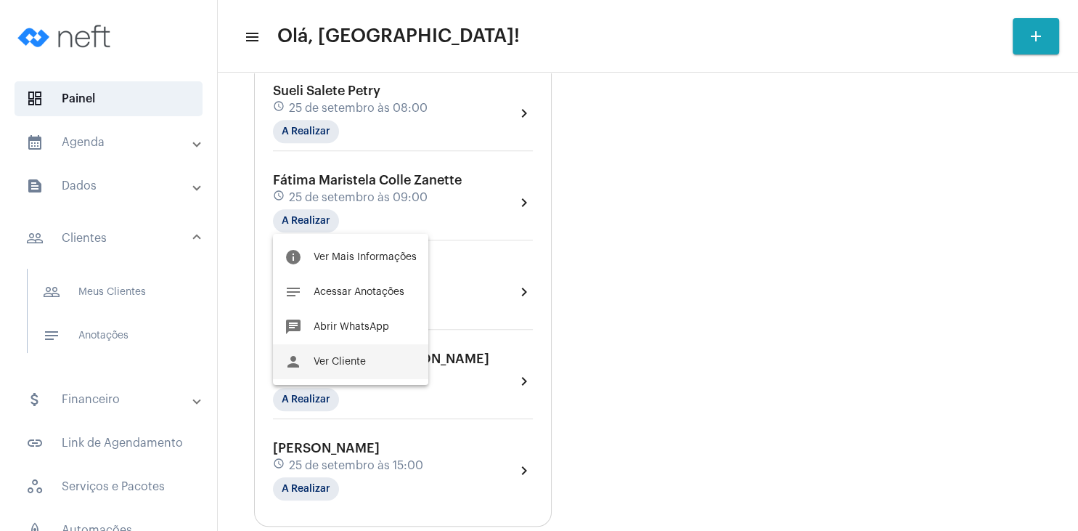
click at [346, 362] on span "Ver Cliente" at bounding box center [340, 362] width 52 height 10
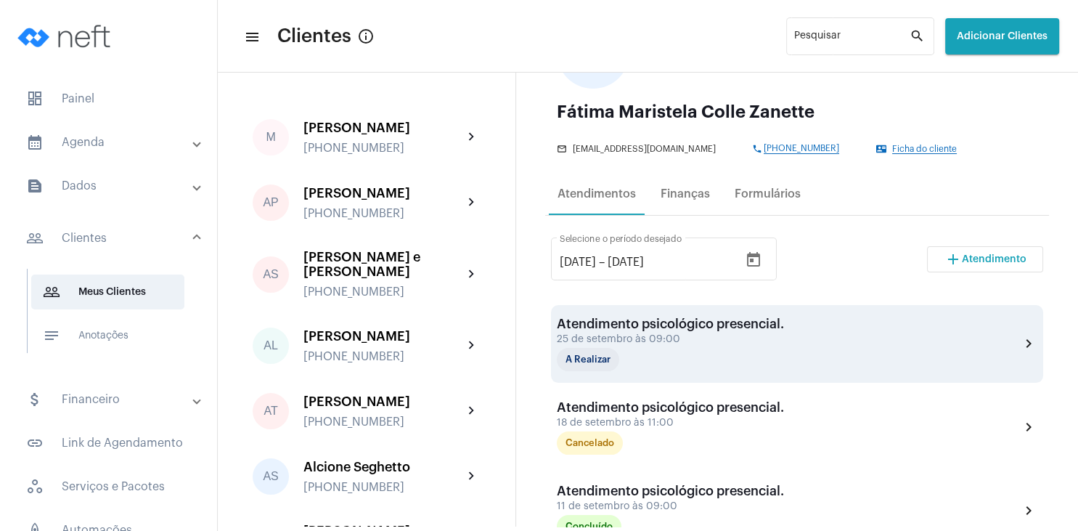
scroll to position [209, 0]
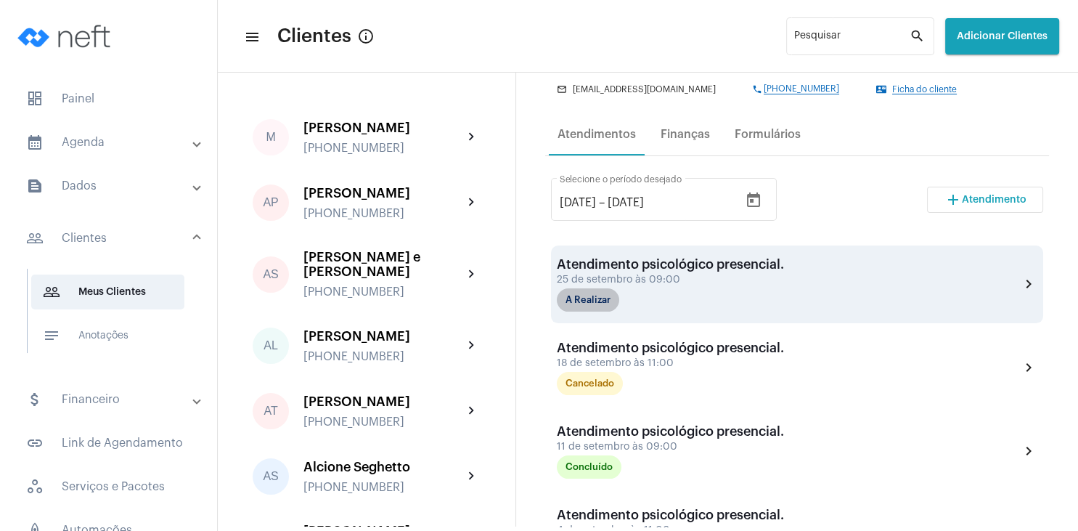
click at [603, 303] on mat-chip "A Realizar" at bounding box center [588, 299] width 62 height 23
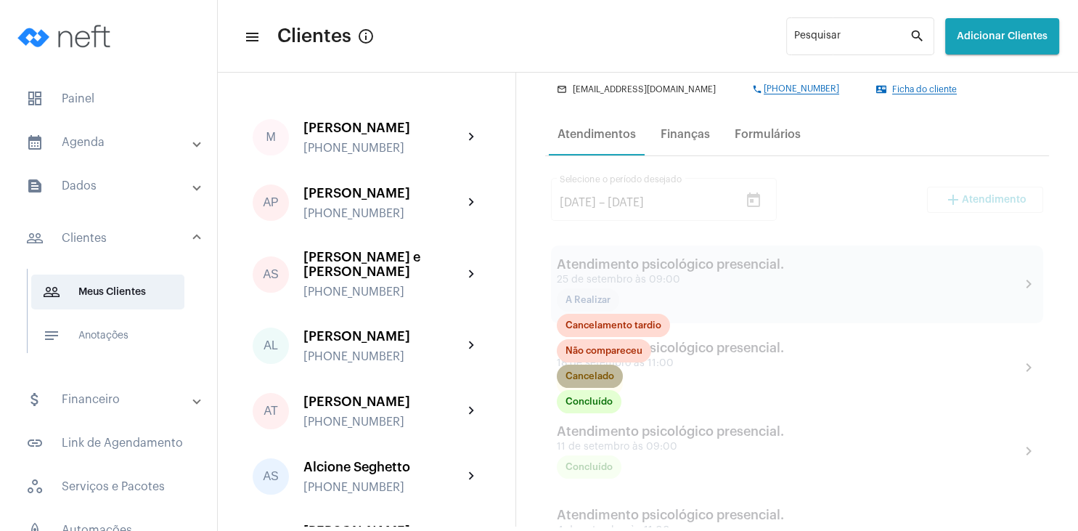
click at [595, 378] on mat-chip "Cancelado" at bounding box center [590, 376] width 66 height 23
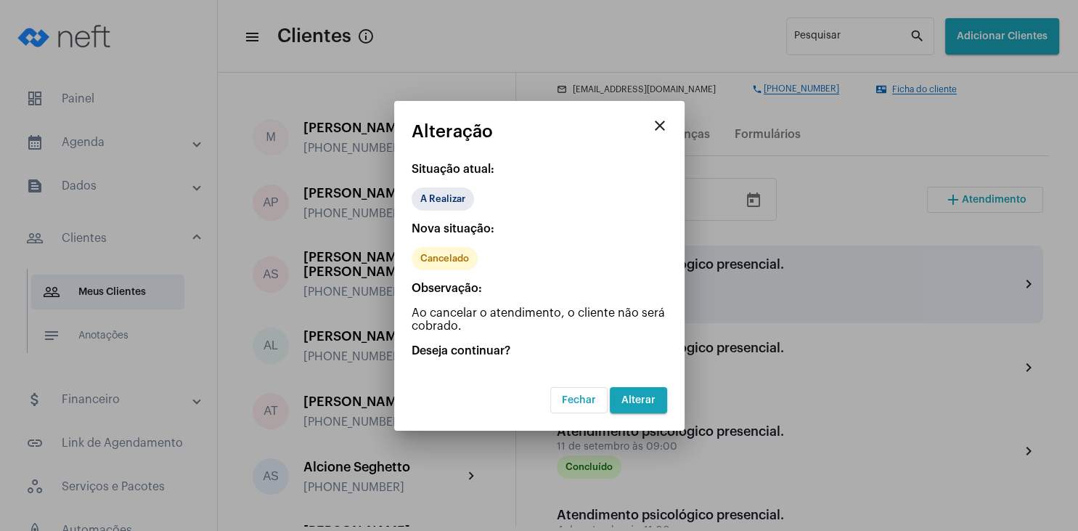
click at [633, 402] on span "Alterar" at bounding box center [639, 400] width 34 height 10
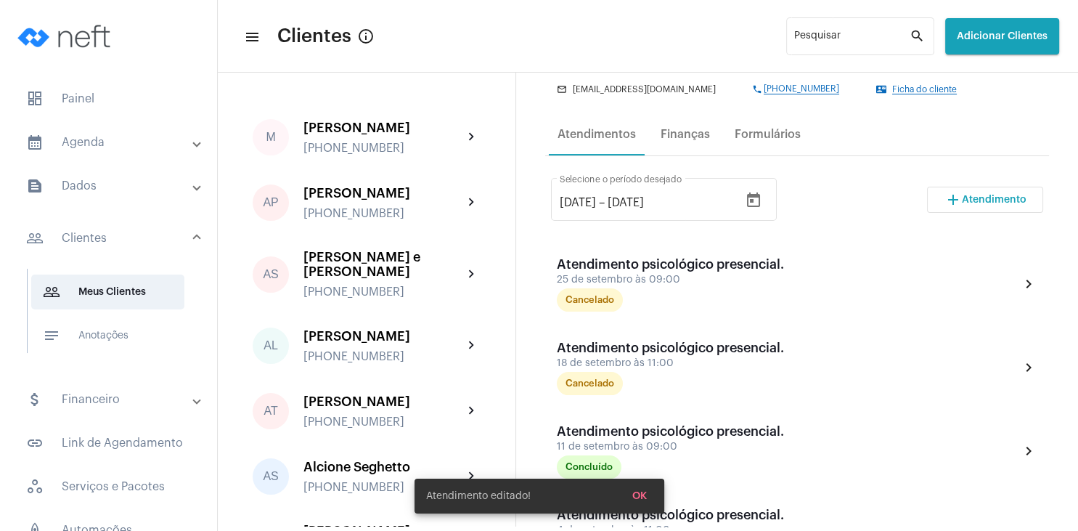
scroll to position [70, 0]
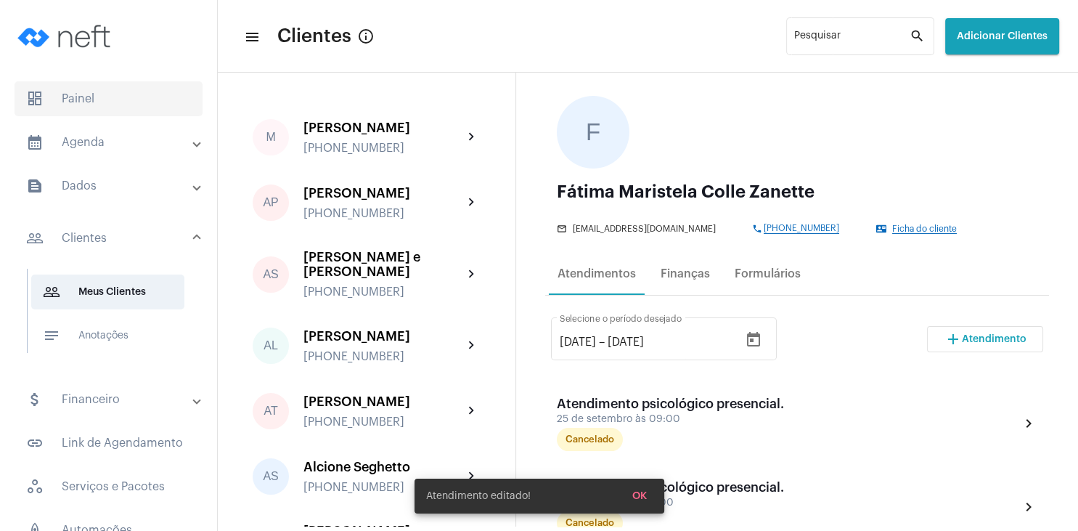
click at [89, 98] on span "dashboard Painel" at bounding box center [109, 98] width 188 height 35
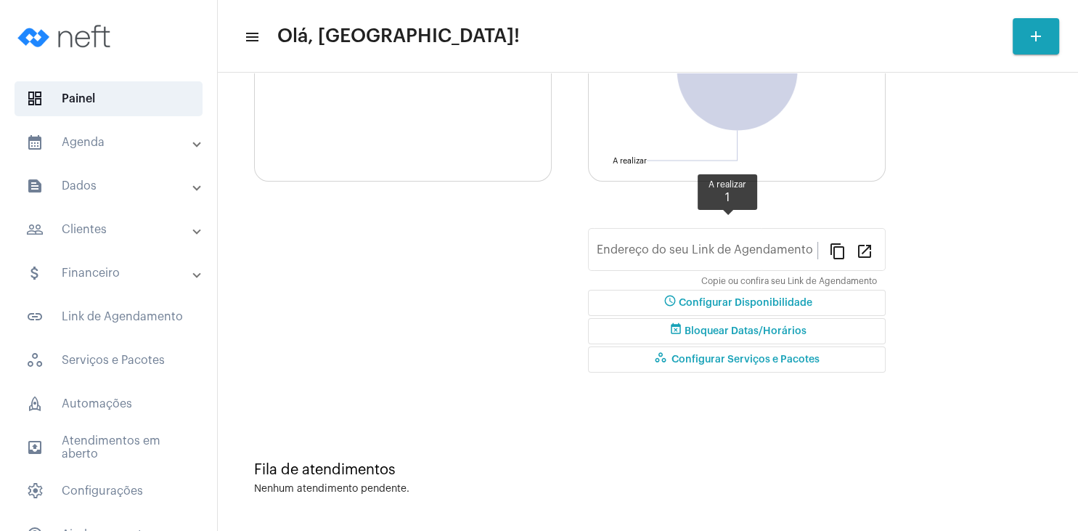
type input "[URL][DOMAIN_NAME][PERSON_NAME]"
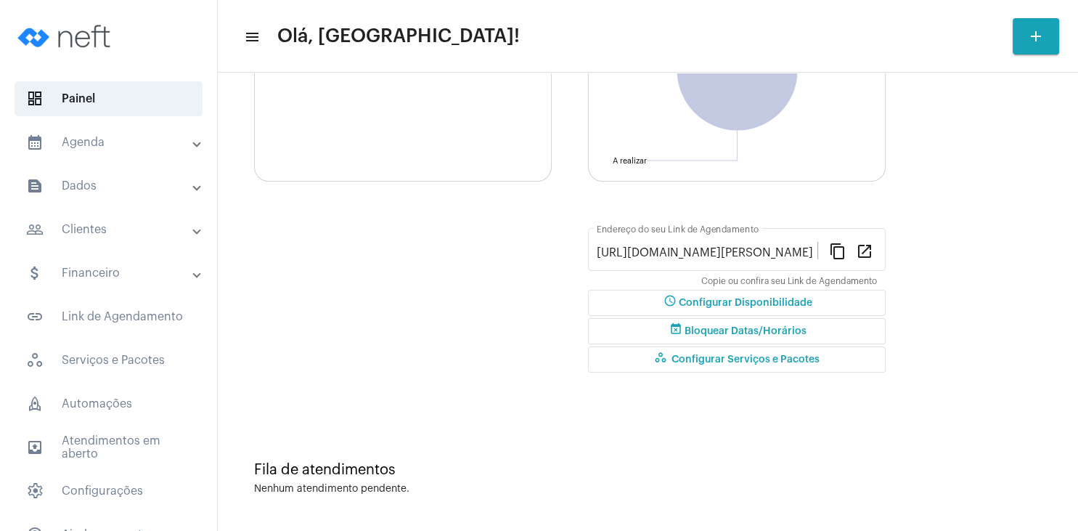
click at [130, 229] on mat-panel-title "people_outline Clientes" at bounding box center [110, 229] width 168 height 17
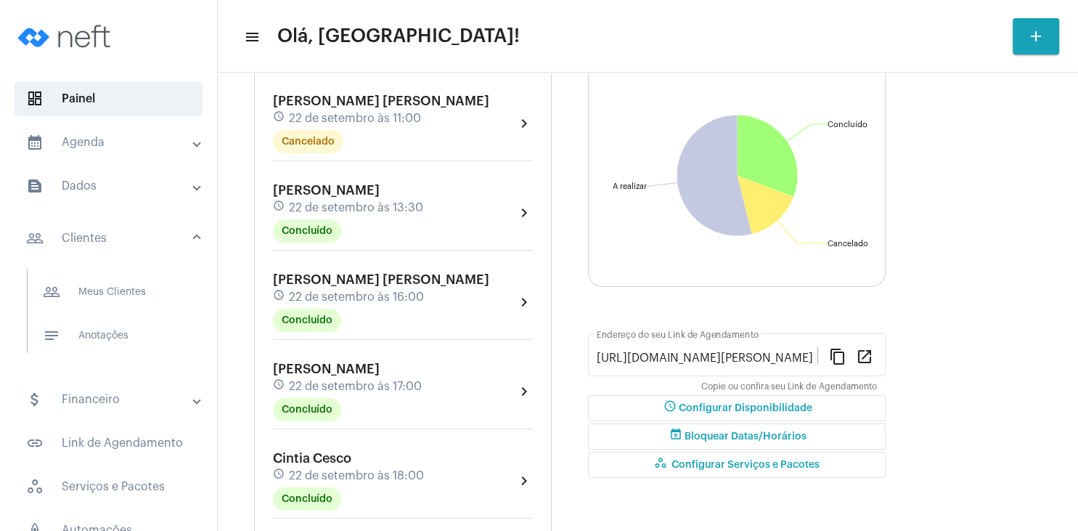
scroll to position [209, 0]
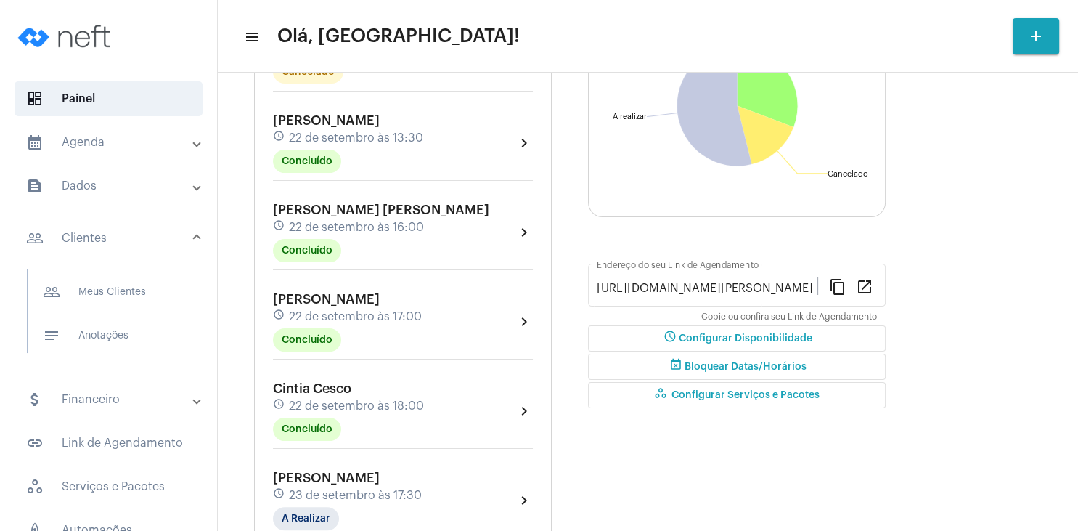
click at [329, 379] on div "Cintia Cesco schedule 22 de setembro às 18:00 Concluído chevron_right" at bounding box center [402, 415] width 267 height 75
click at [324, 396] on div "Cintia Cesco schedule 22 de setembro às 18:00 Concluído" at bounding box center [348, 411] width 151 height 60
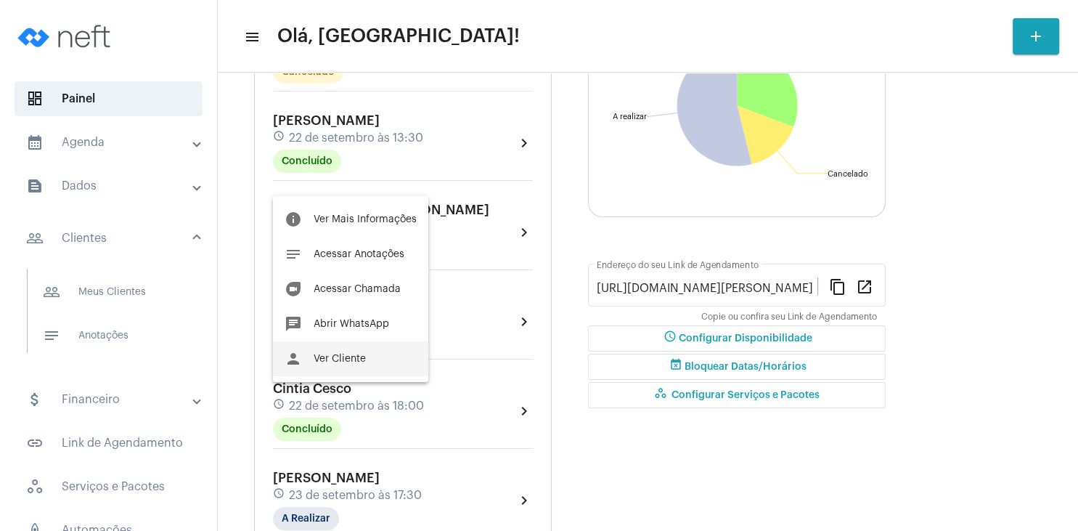
click at [355, 358] on span "Ver Cliente" at bounding box center [340, 359] width 52 height 10
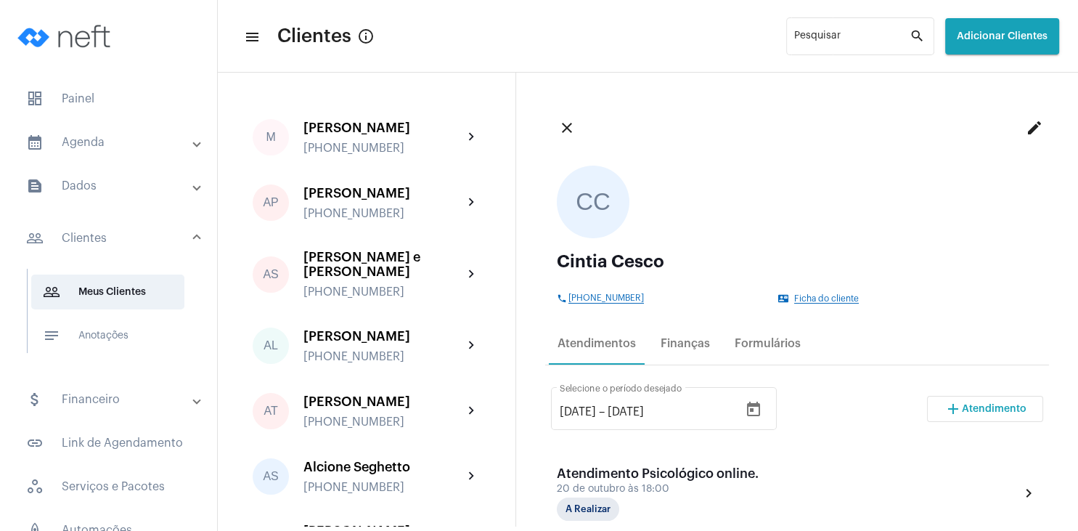
click at [684, 335] on mat-tooltip-component "Enviar whatsapp para cliente" at bounding box center [663, 322] width 131 height 37
click at [685, 341] on mat-tooltip-component "Enviar whatsapp para cliente" at bounding box center [663, 322] width 131 height 37
click at [687, 343] on div "Finanças" at bounding box center [685, 343] width 49 height 13
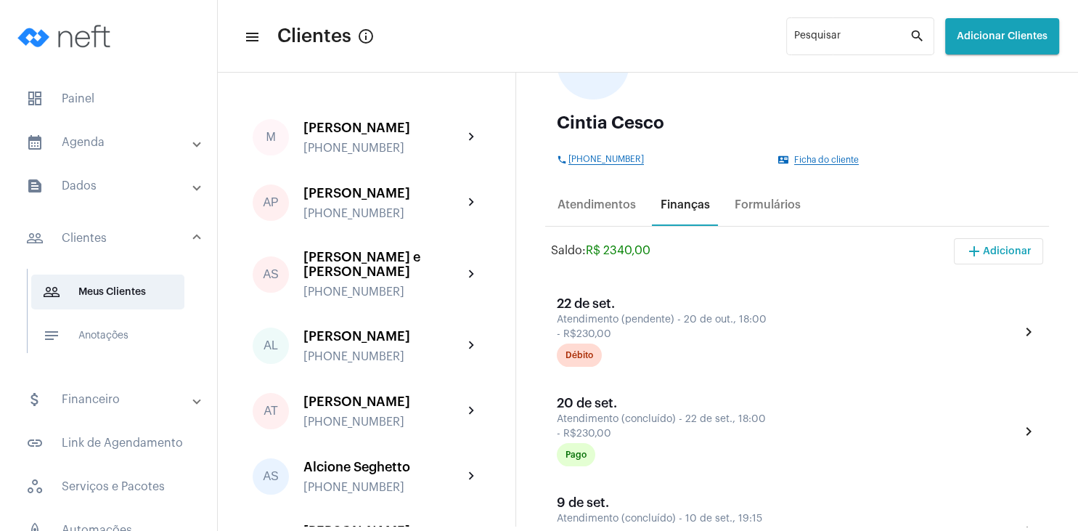
scroll to position [139, 0]
click at [73, 91] on span "dashboard Painel" at bounding box center [109, 98] width 188 height 35
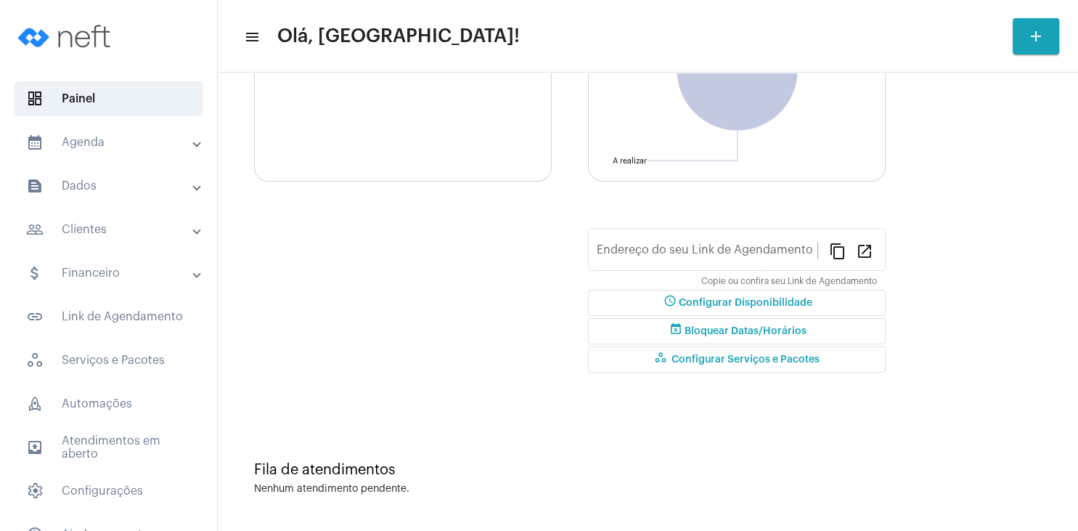
type input "[URL][DOMAIN_NAME][PERSON_NAME]"
